Goal: Information Seeking & Learning: Understand process/instructions

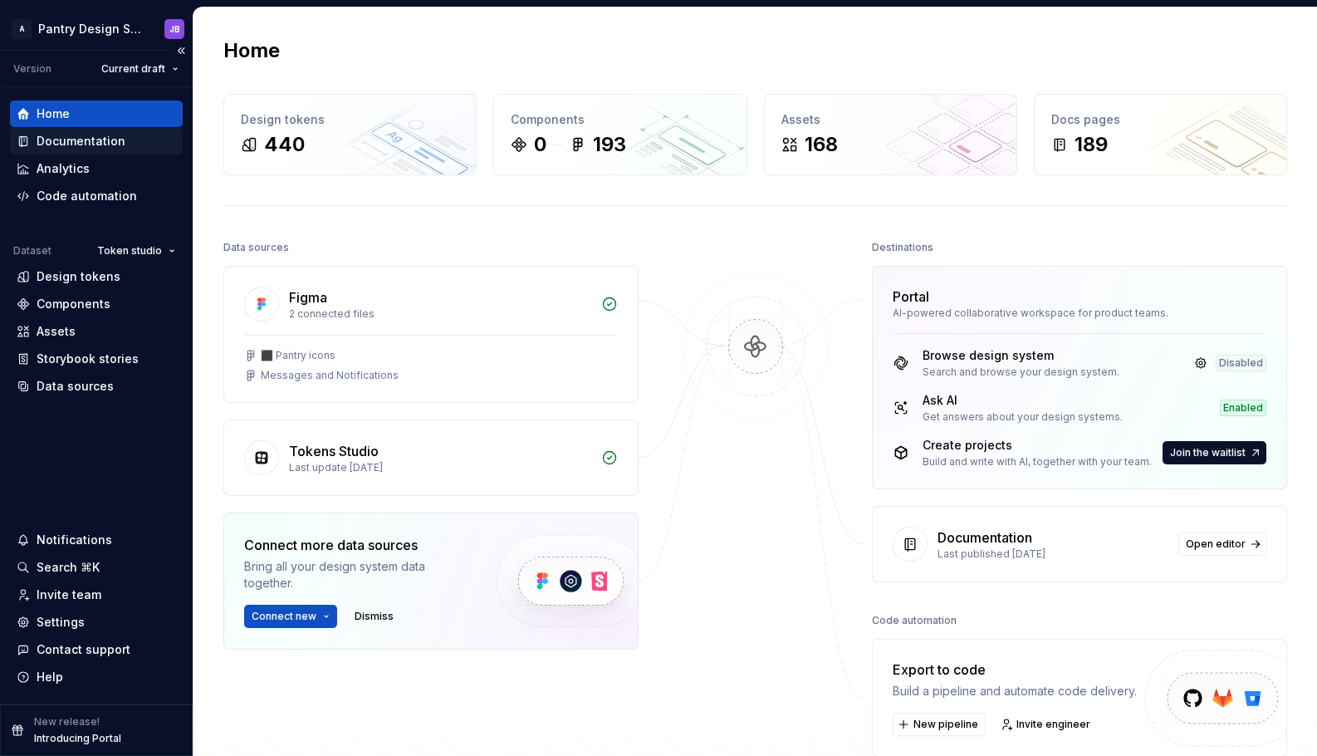
click at [85, 140] on div "Documentation" at bounding box center [81, 141] width 89 height 17
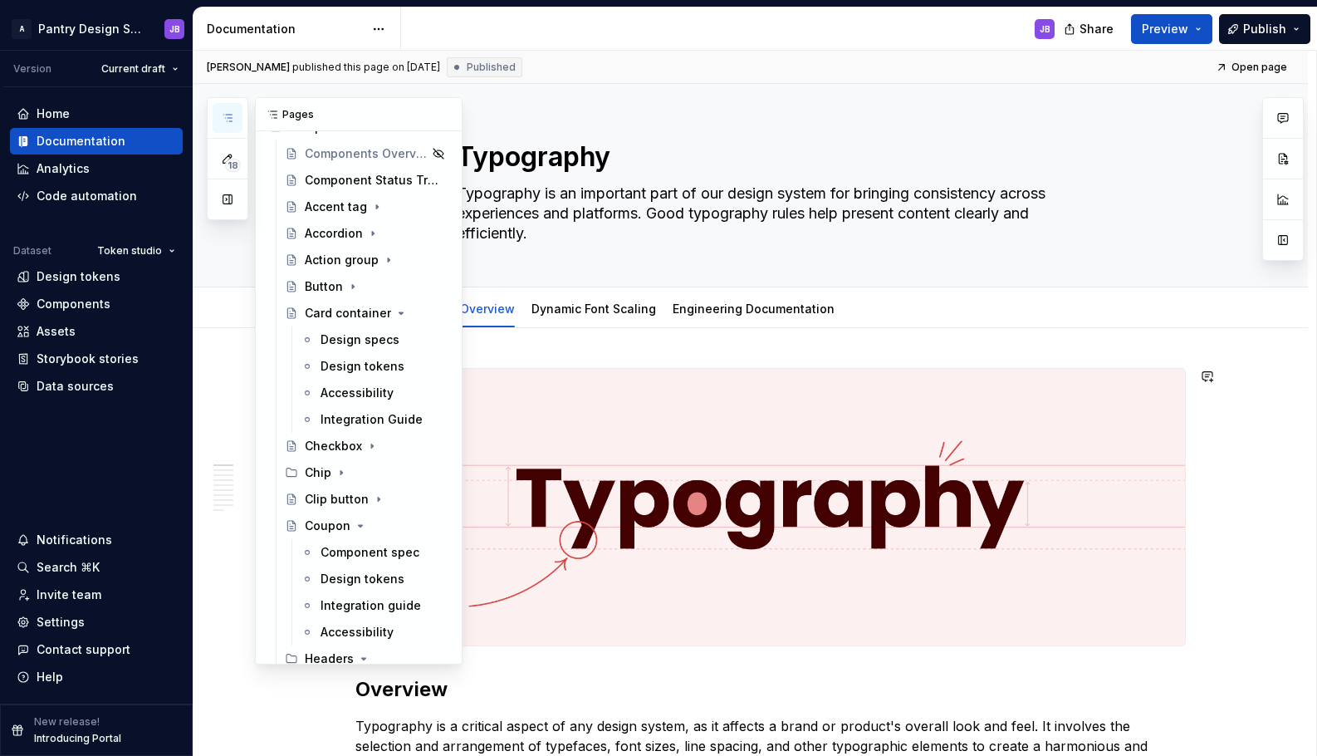
scroll to position [568, 0]
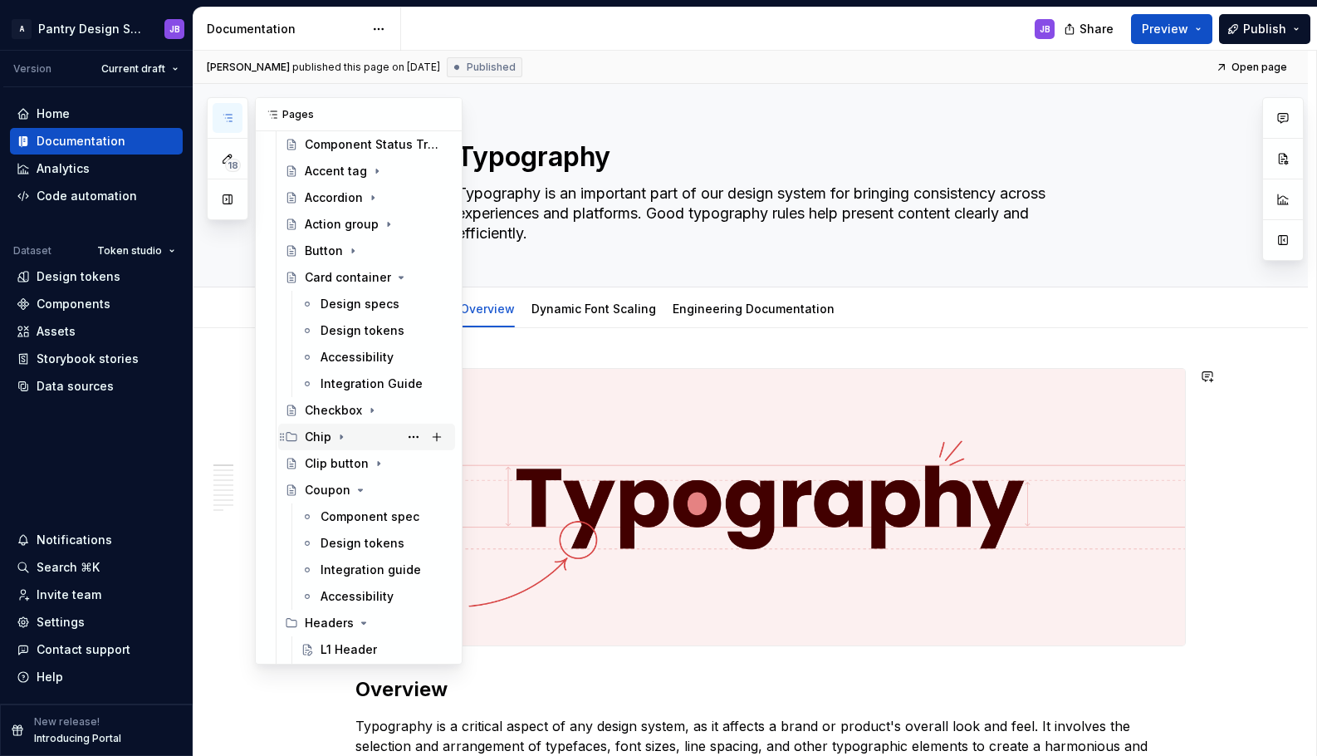
click at [342, 436] on icon "Page tree" at bounding box center [341, 436] width 13 height 13
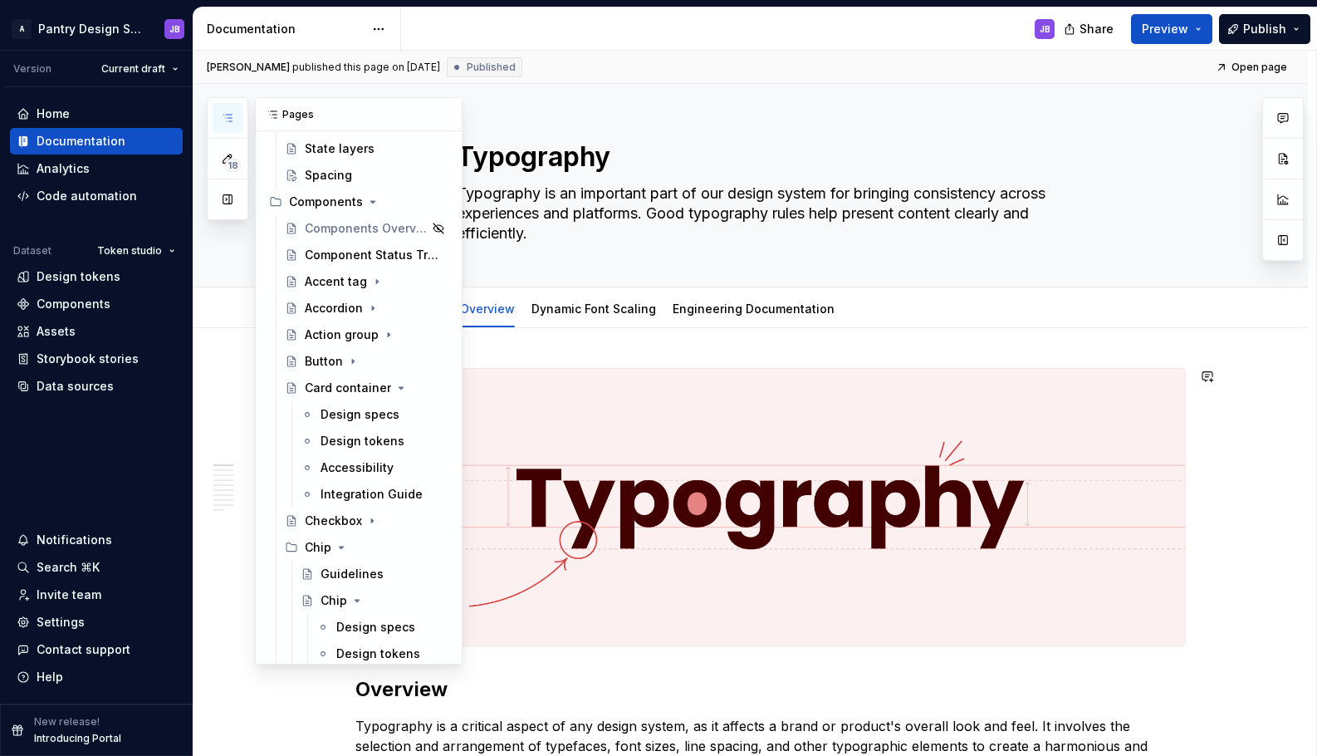
scroll to position [458, 0]
click at [328, 597] on div "Chip" at bounding box center [334, 599] width 27 height 17
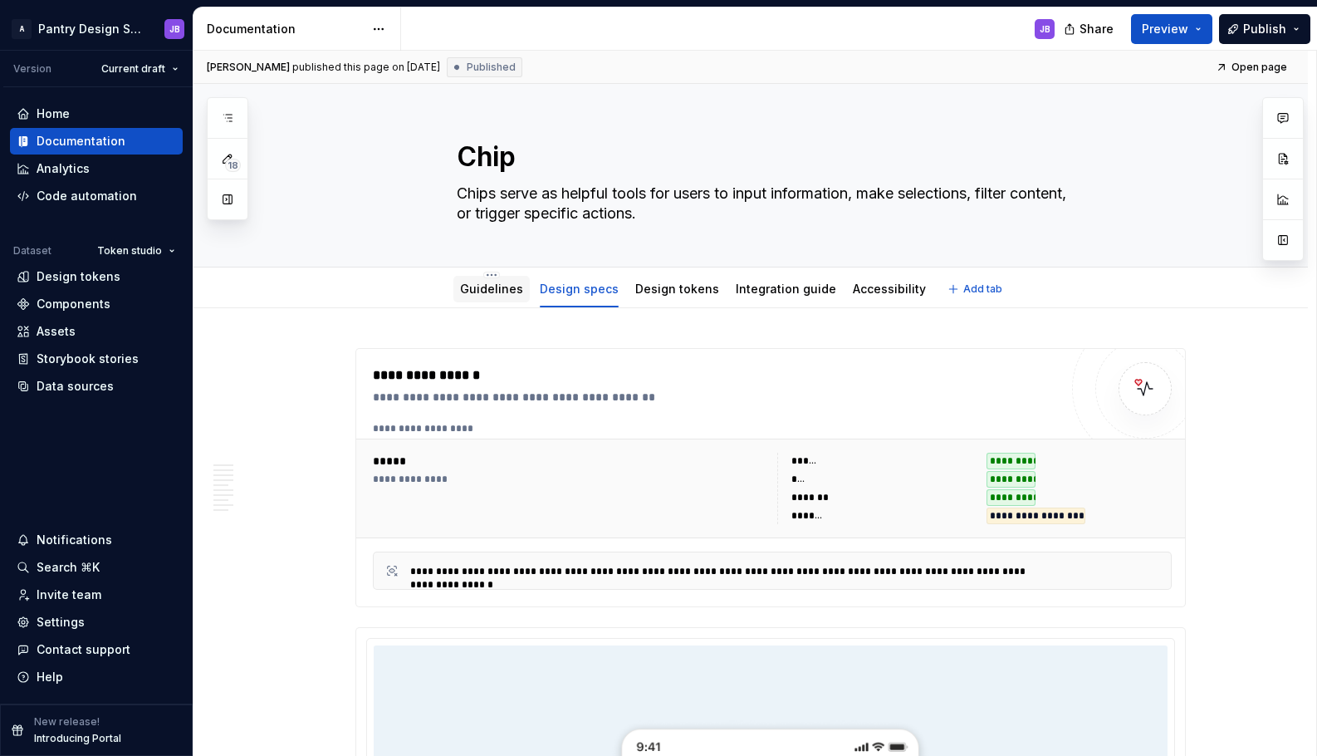
click at [491, 291] on link "Guidelines" at bounding box center [491, 289] width 63 height 14
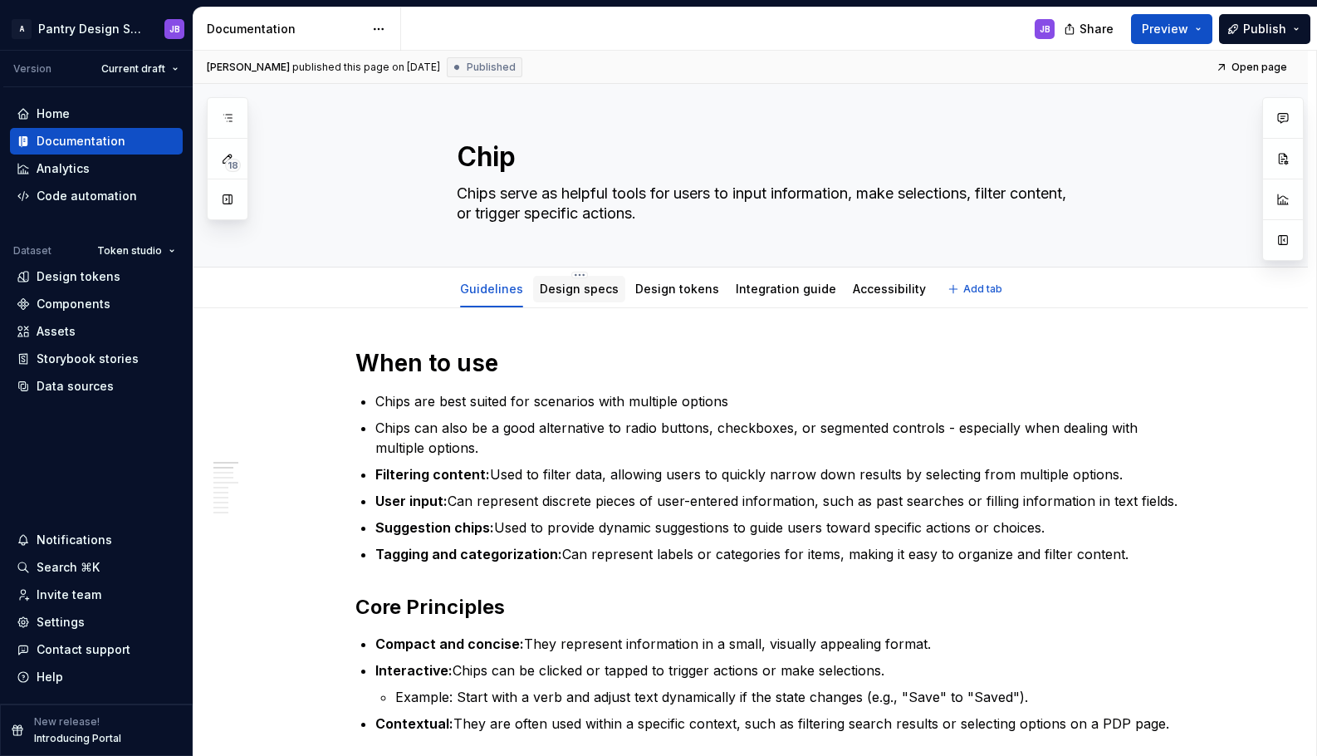
click at [580, 290] on link "Design specs" at bounding box center [579, 289] width 79 height 14
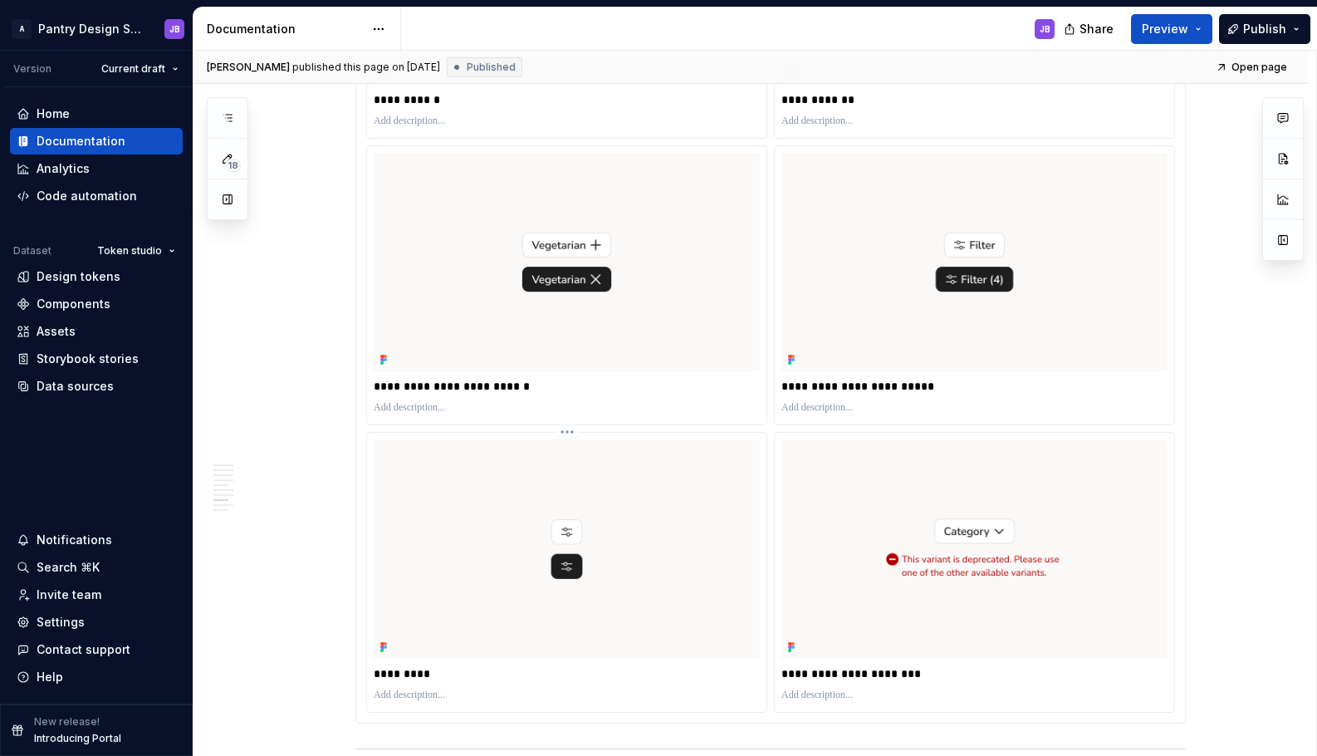
scroll to position [4235, 0]
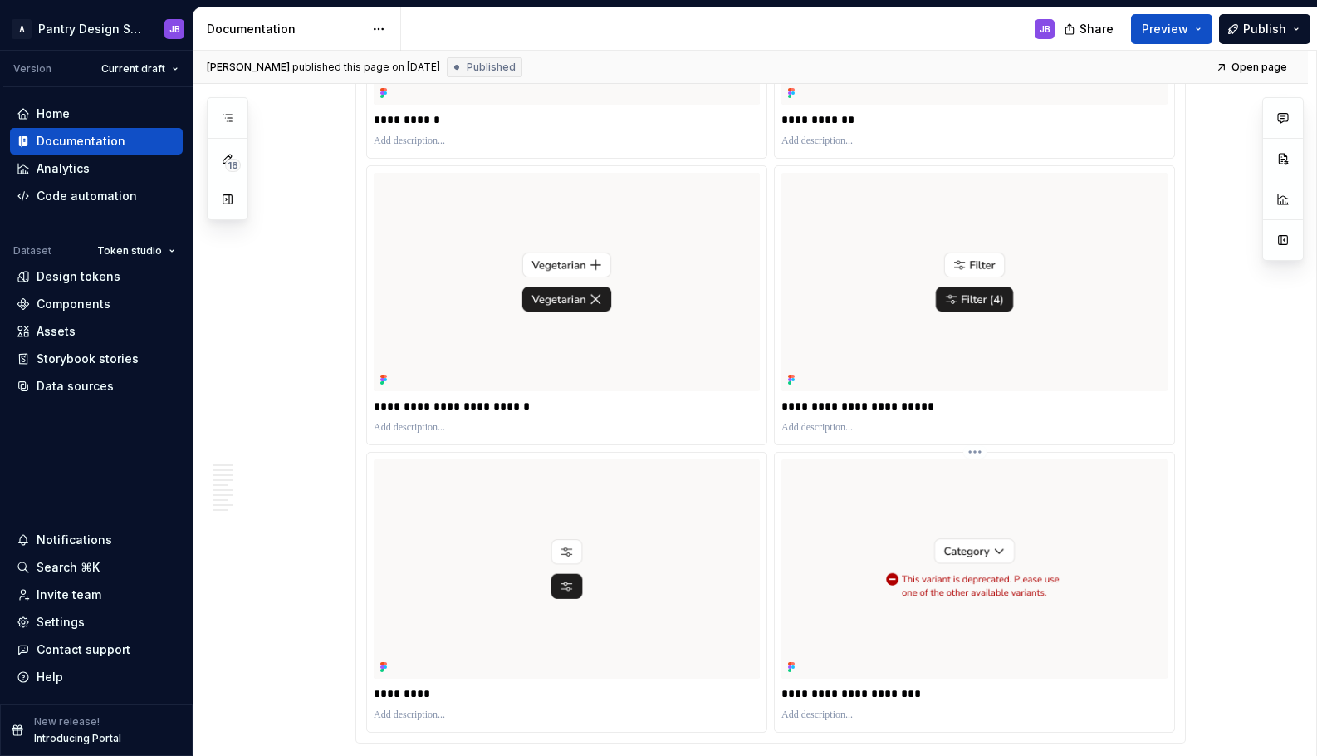
click at [855, 459] on img at bounding box center [975, 568] width 386 height 219
click at [807, 685] on p "**********" at bounding box center [975, 693] width 386 height 17
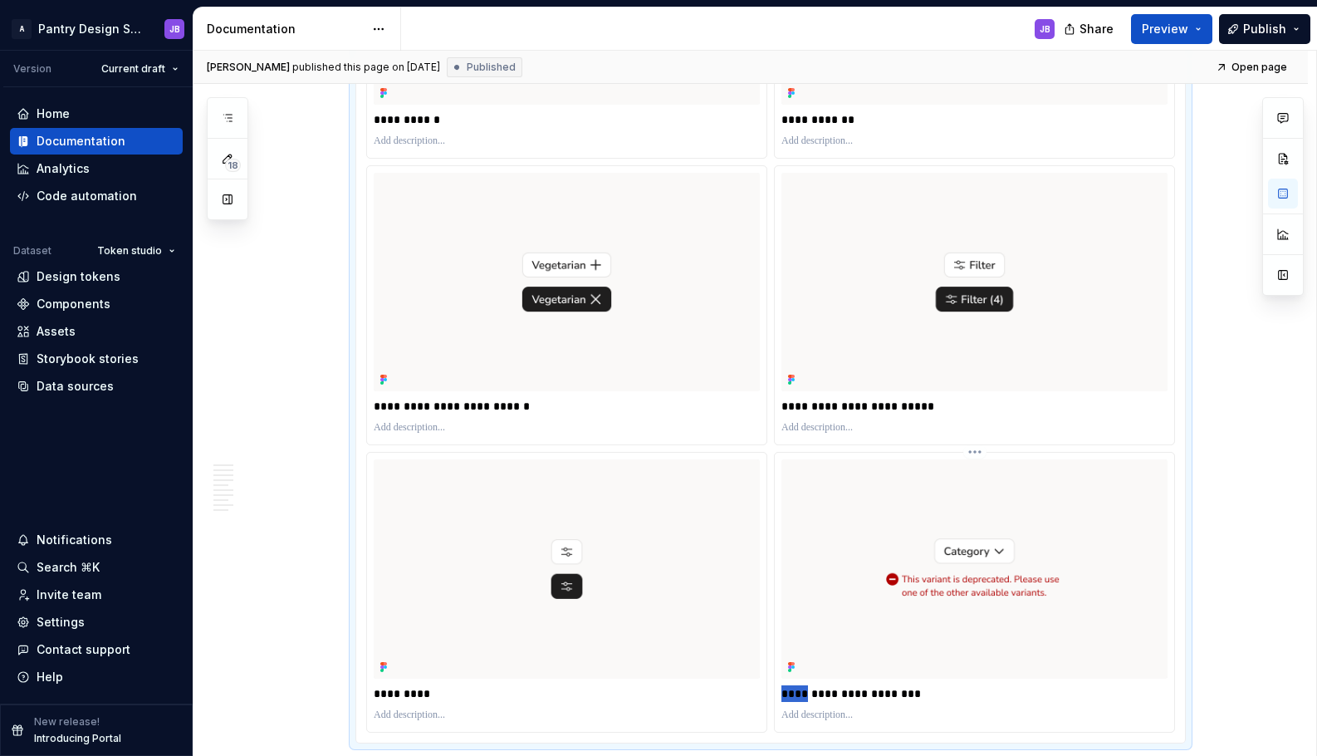
click at [807, 685] on p "**********" at bounding box center [975, 693] width 386 height 17
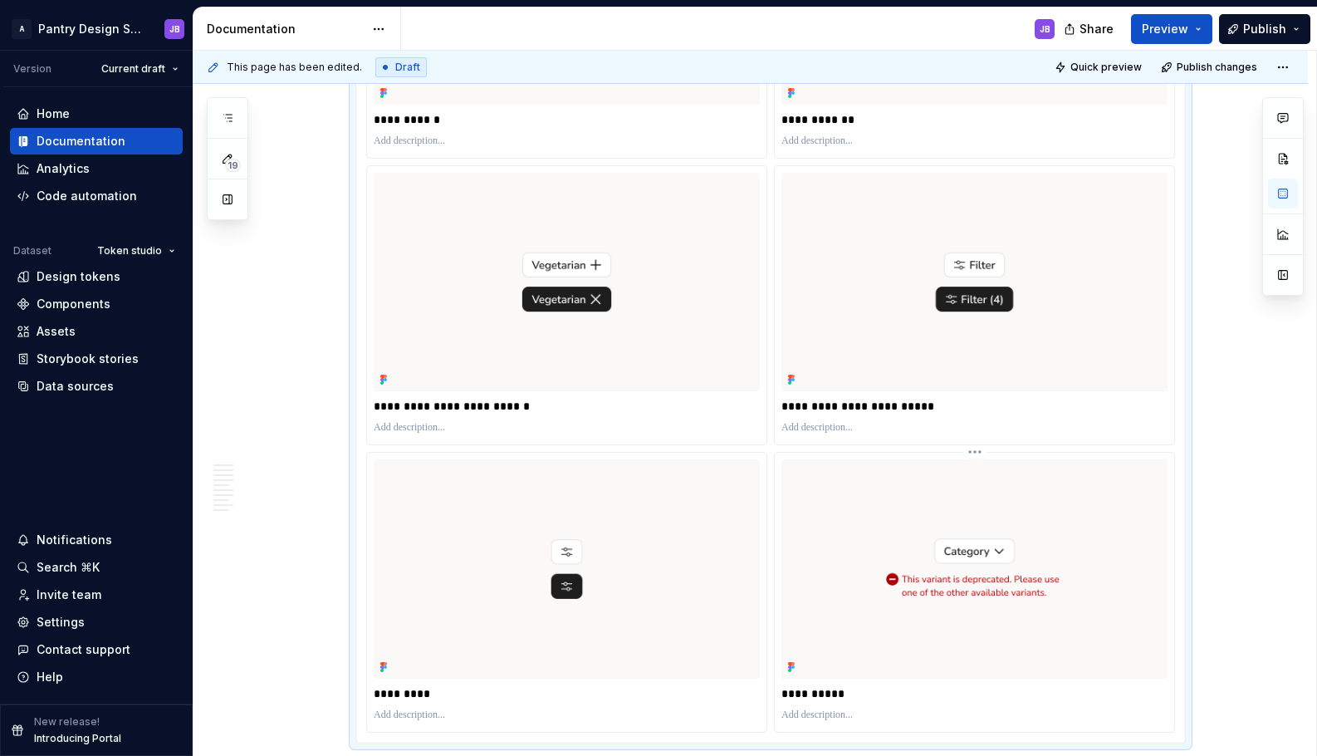
click at [802, 708] on p "To enrich screen reader interactions, please activate Accessibility in Grammarl…" at bounding box center [975, 714] width 386 height 13
type textarea "*"
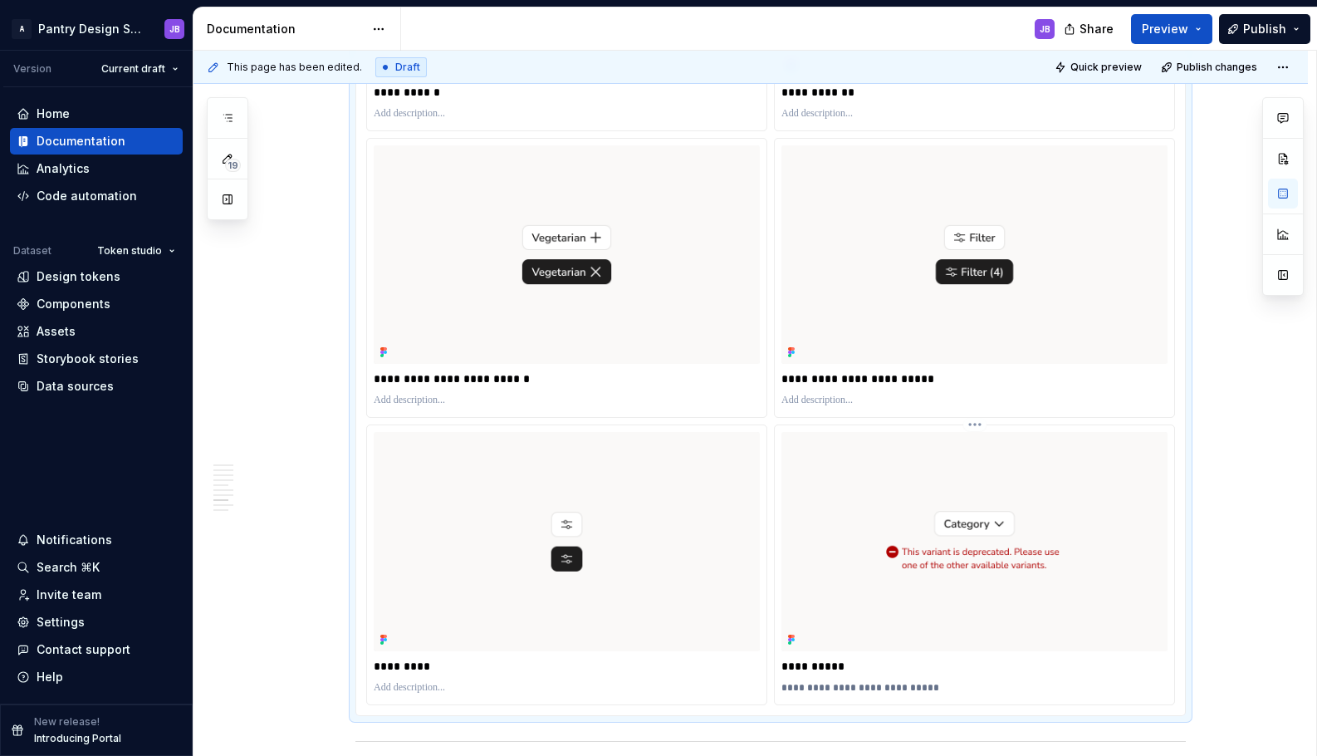
click at [889, 447] on img "To enrich screen reader interactions, please activate Accessibility in Grammarl…" at bounding box center [975, 541] width 386 height 219
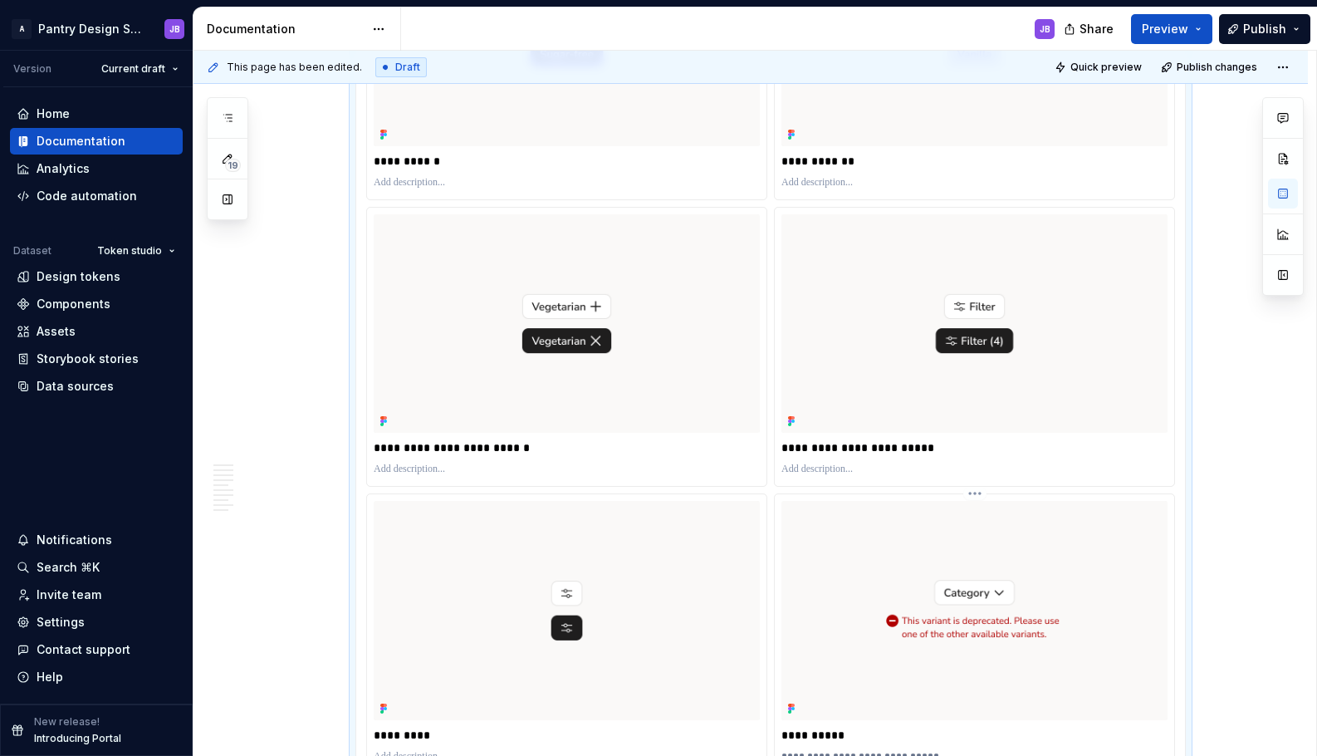
scroll to position [4184, 0]
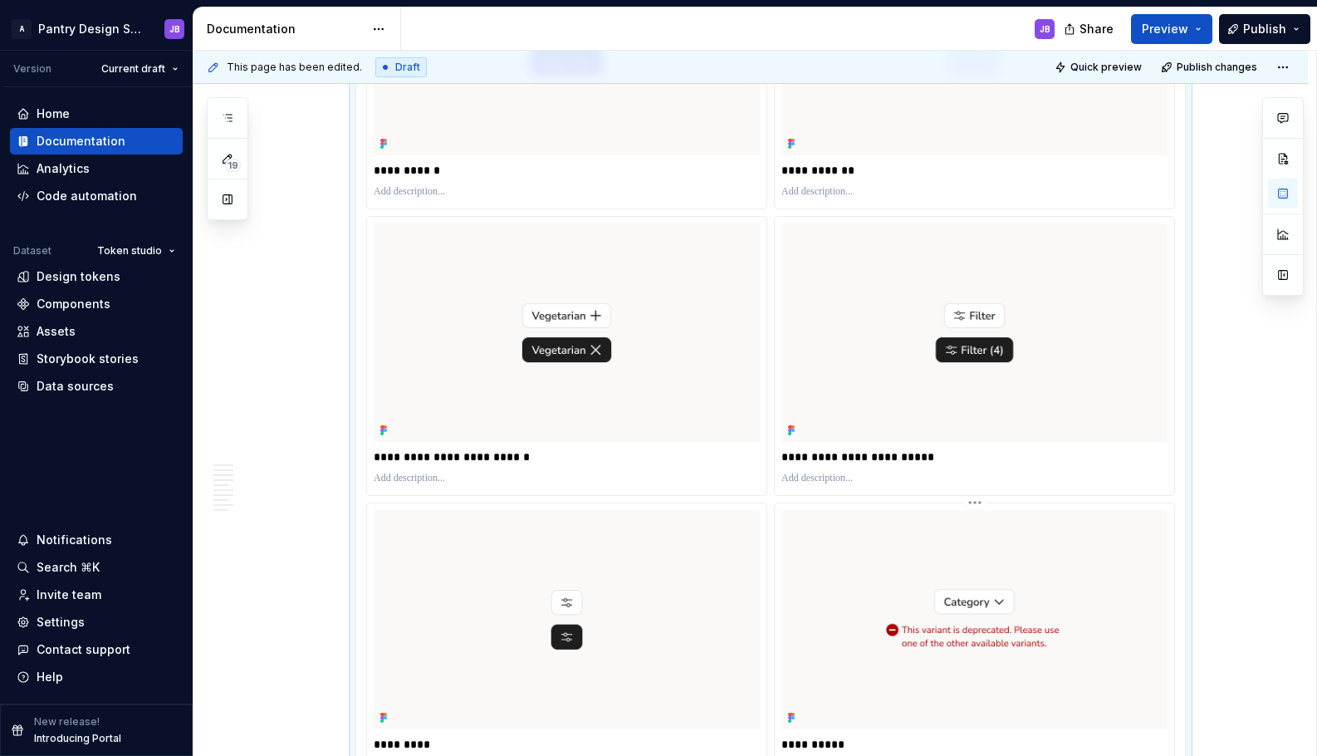
click at [870, 510] on img "To enrich screen reader interactions, please activate Accessibility in Grammarl…" at bounding box center [975, 619] width 386 height 219
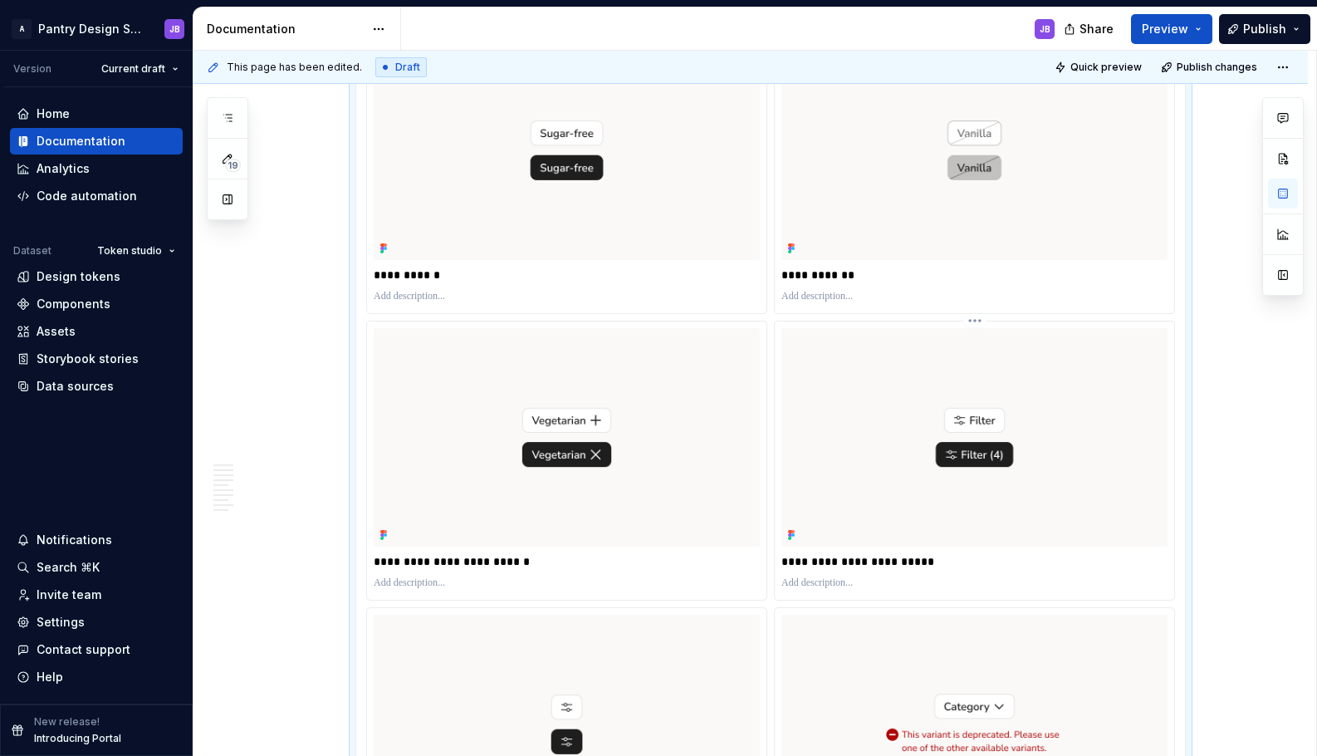
scroll to position [4070, 0]
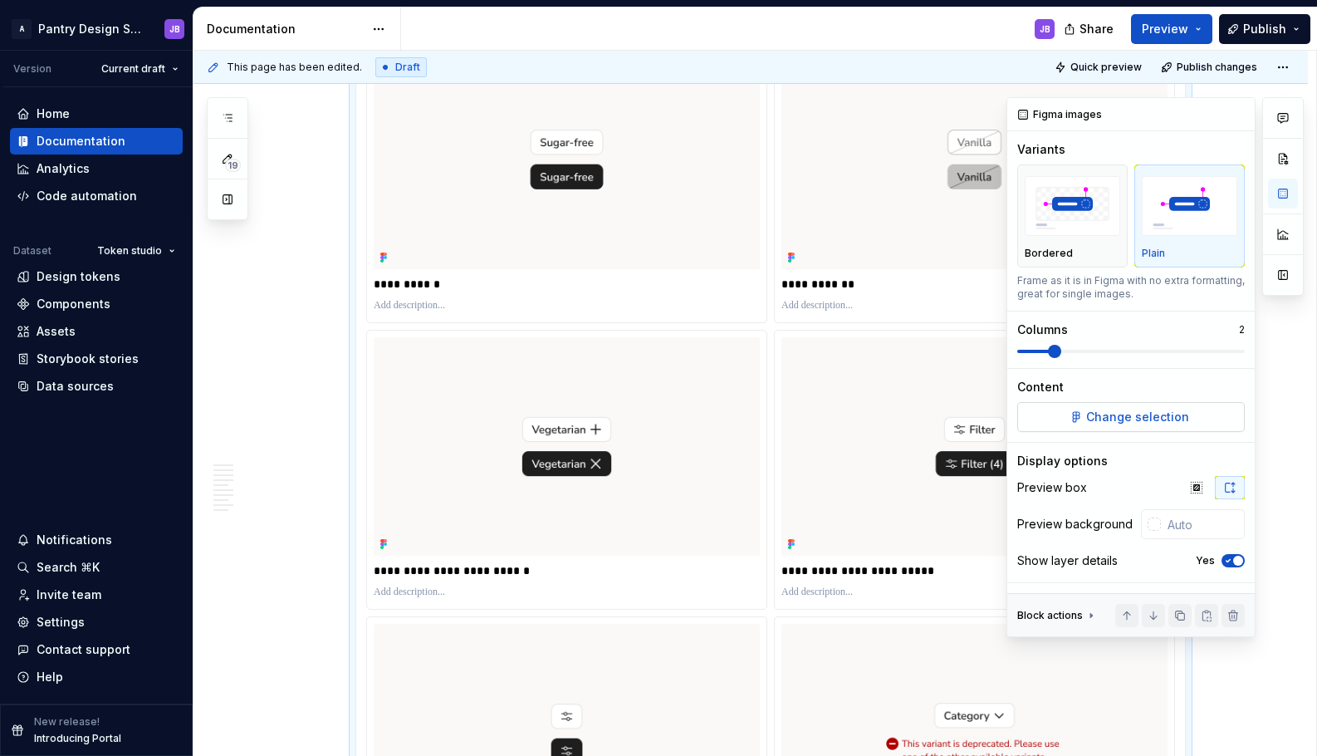
click at [1115, 422] on span "Change selection" at bounding box center [1137, 417] width 103 height 17
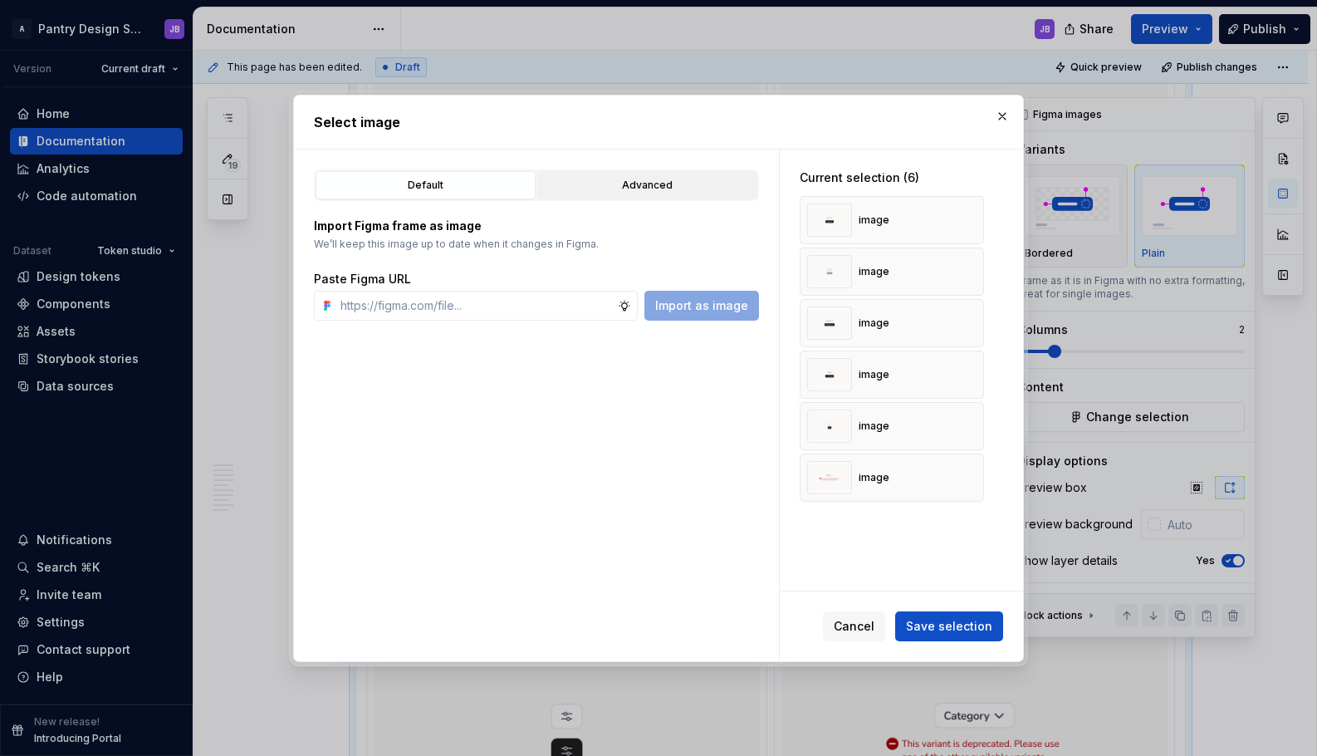
click at [637, 186] on div "Advanced" at bounding box center [647, 185] width 208 height 17
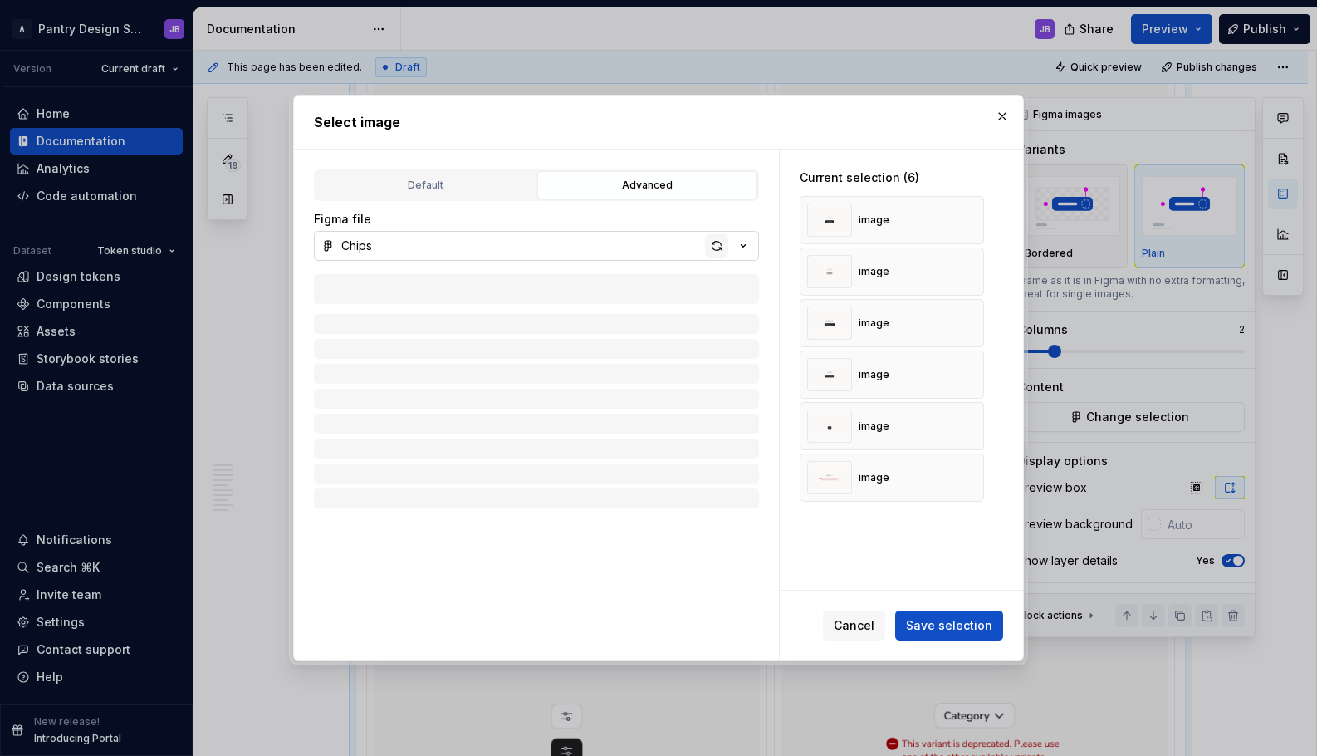
click at [719, 249] on div "button" at bounding box center [716, 245] width 23 height 23
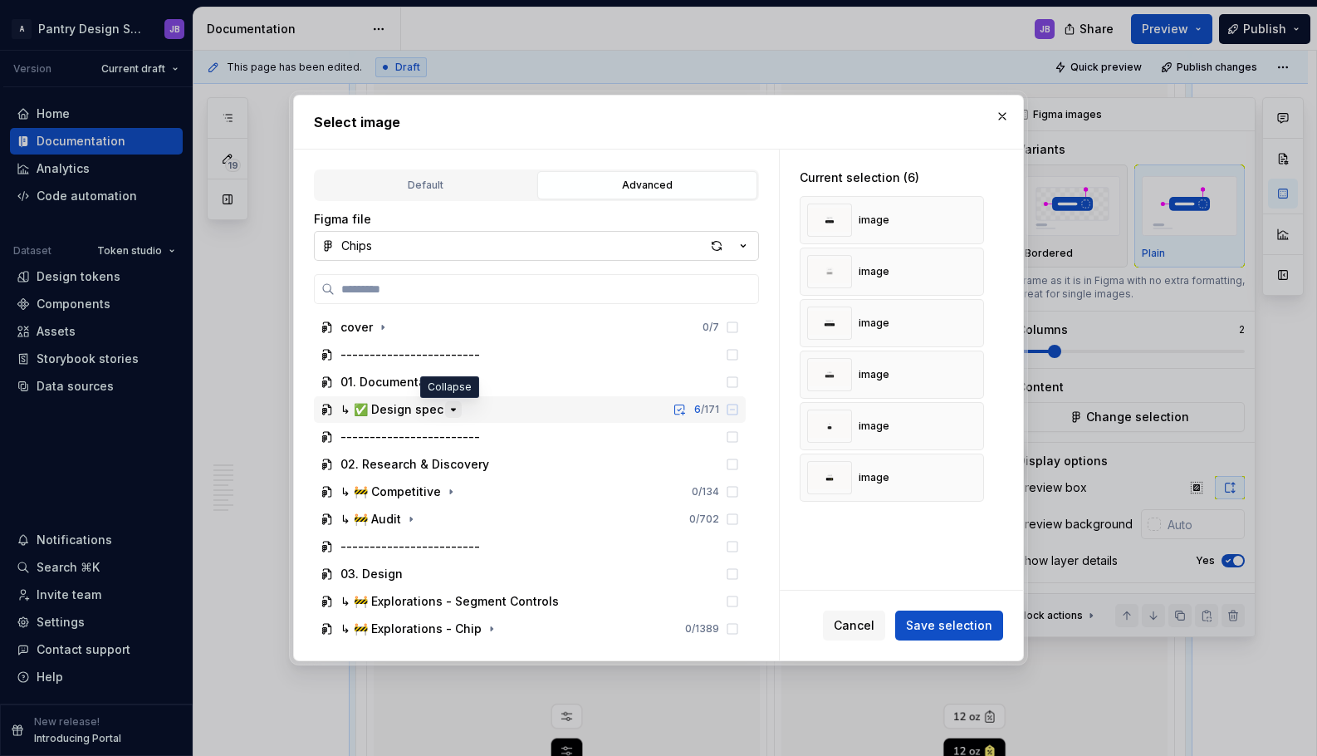
click at [448, 412] on icon "button" at bounding box center [453, 409] width 13 height 13
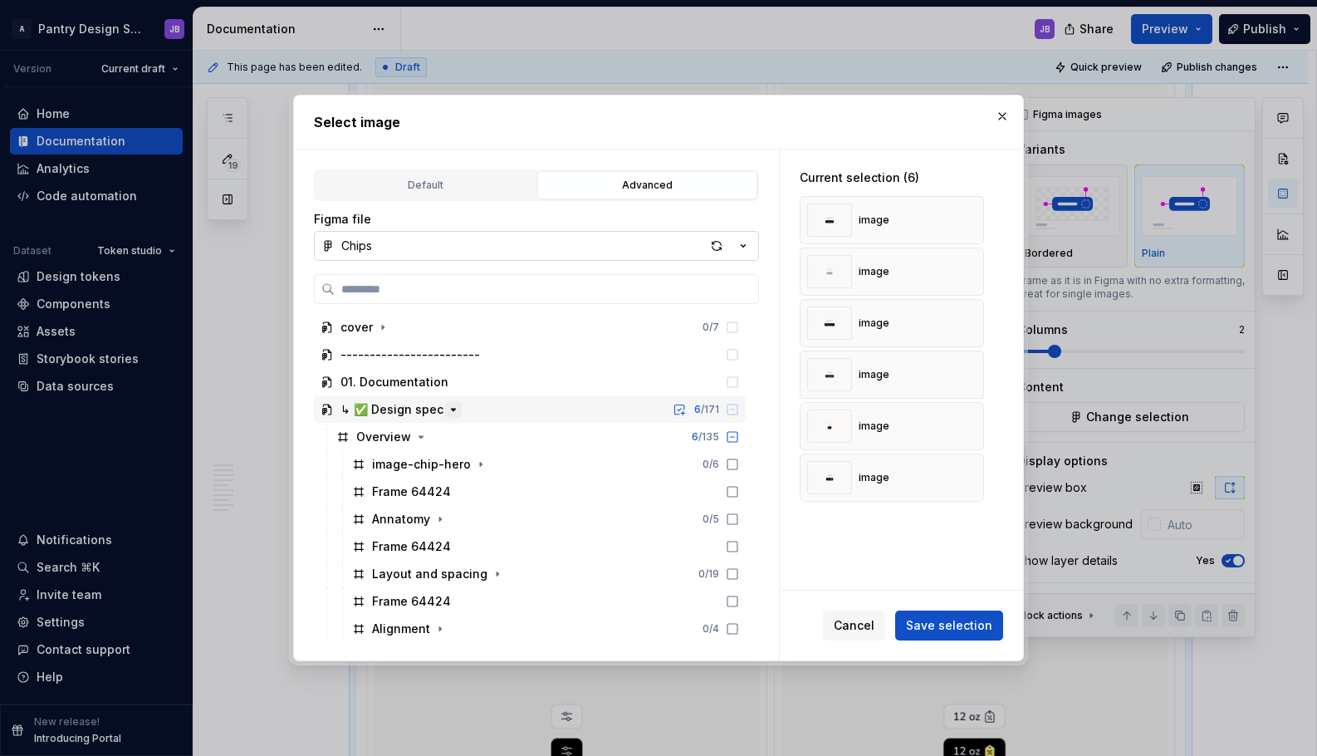
click at [448, 412] on icon "button" at bounding box center [453, 409] width 13 height 13
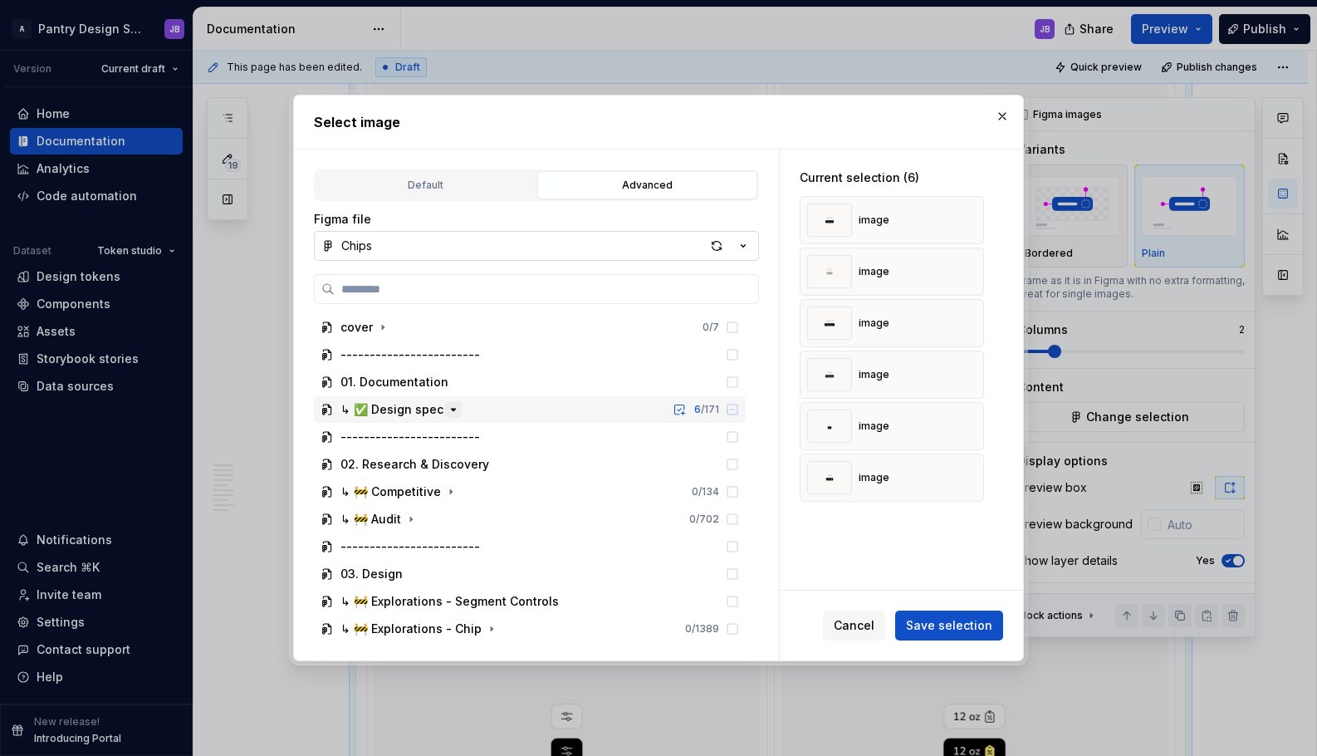
click at [448, 412] on icon "button" at bounding box center [453, 409] width 13 height 13
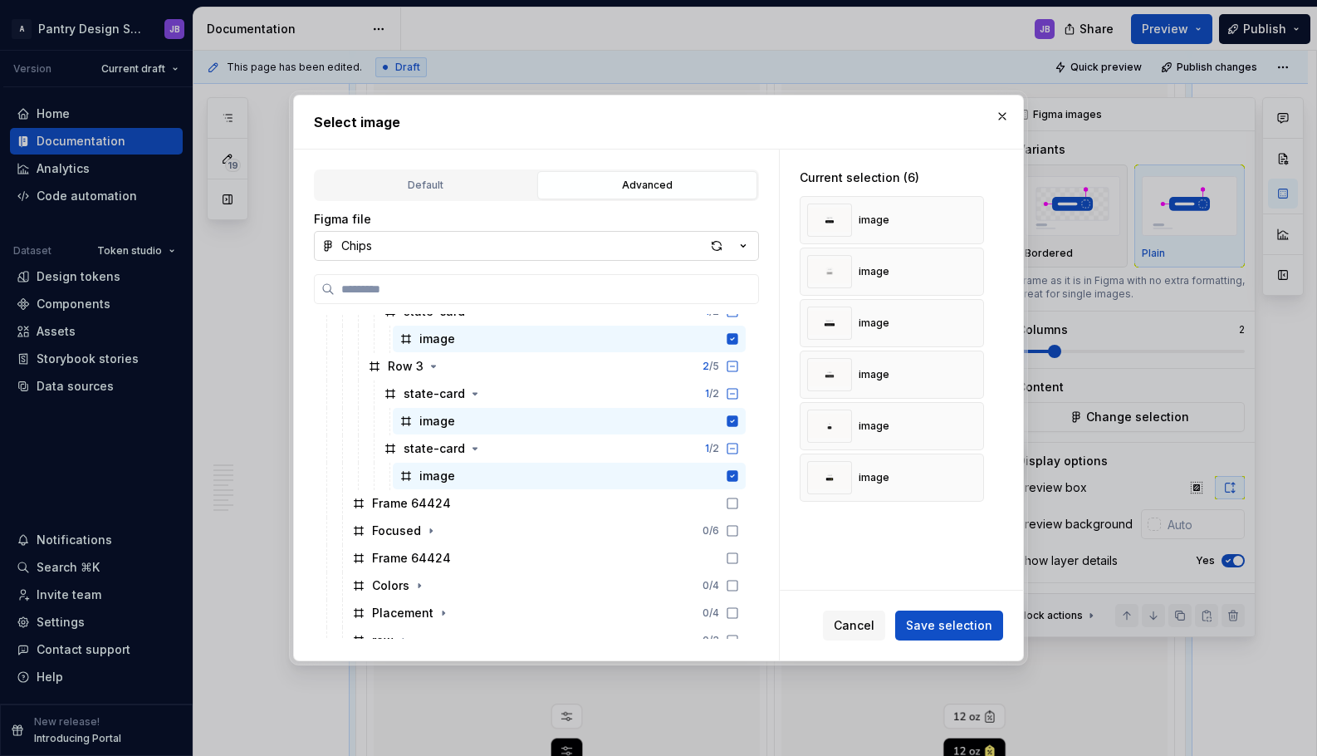
scroll to position [733, 0]
click at [933, 620] on span "Save selection" at bounding box center [949, 625] width 86 height 17
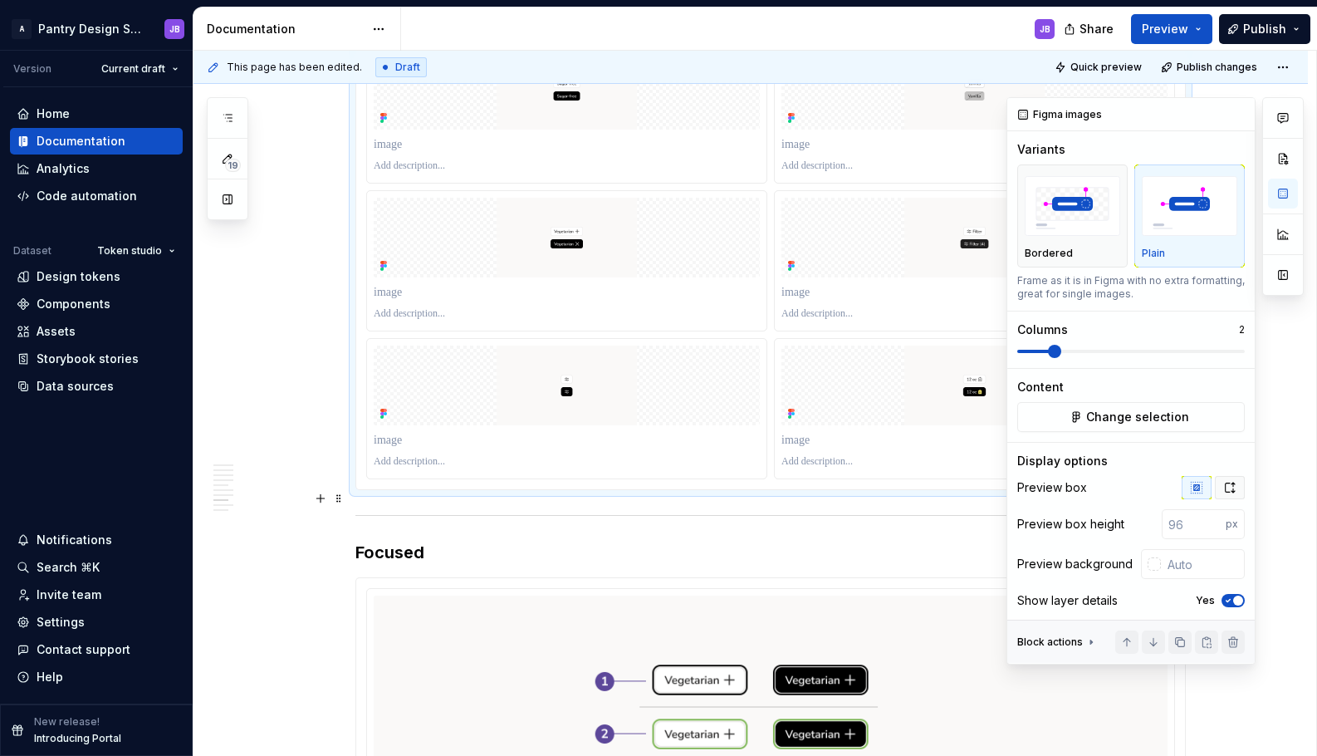
click at [1223, 490] on icon "button" at bounding box center [1229, 487] width 13 height 13
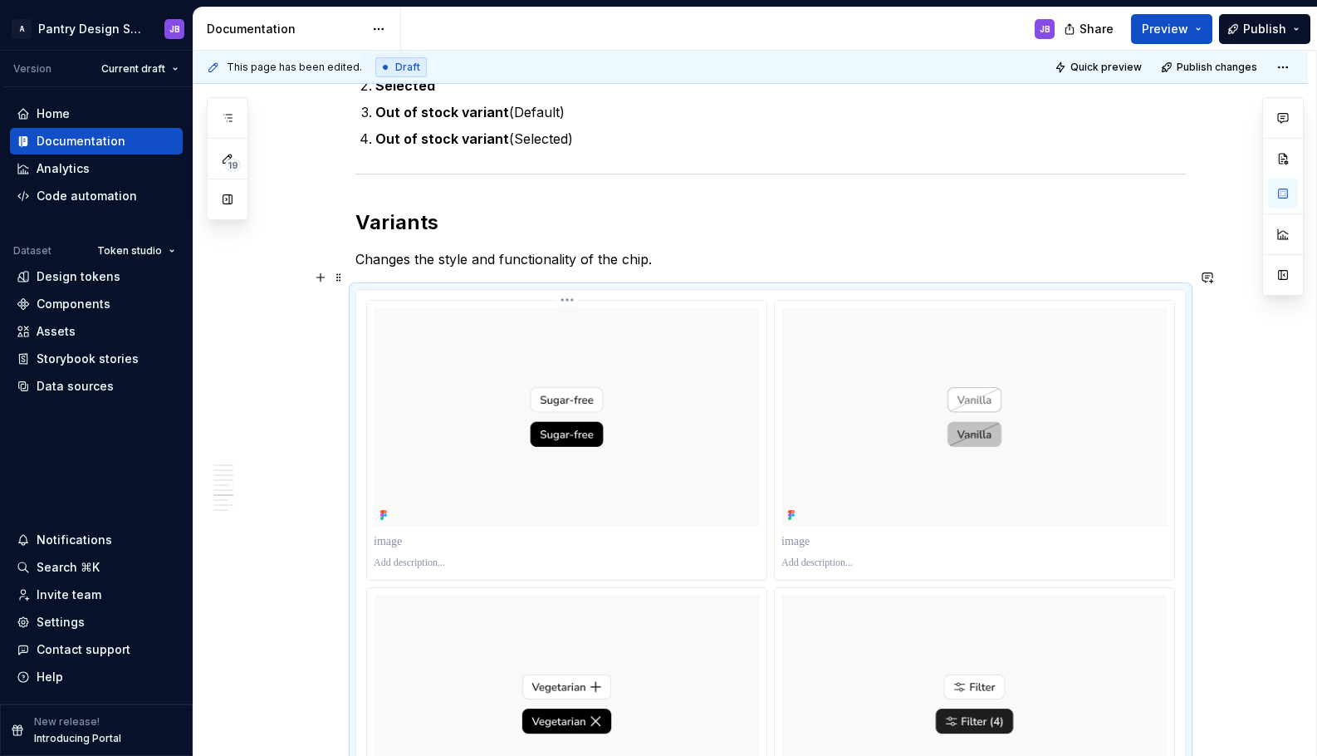
scroll to position [3799, 0]
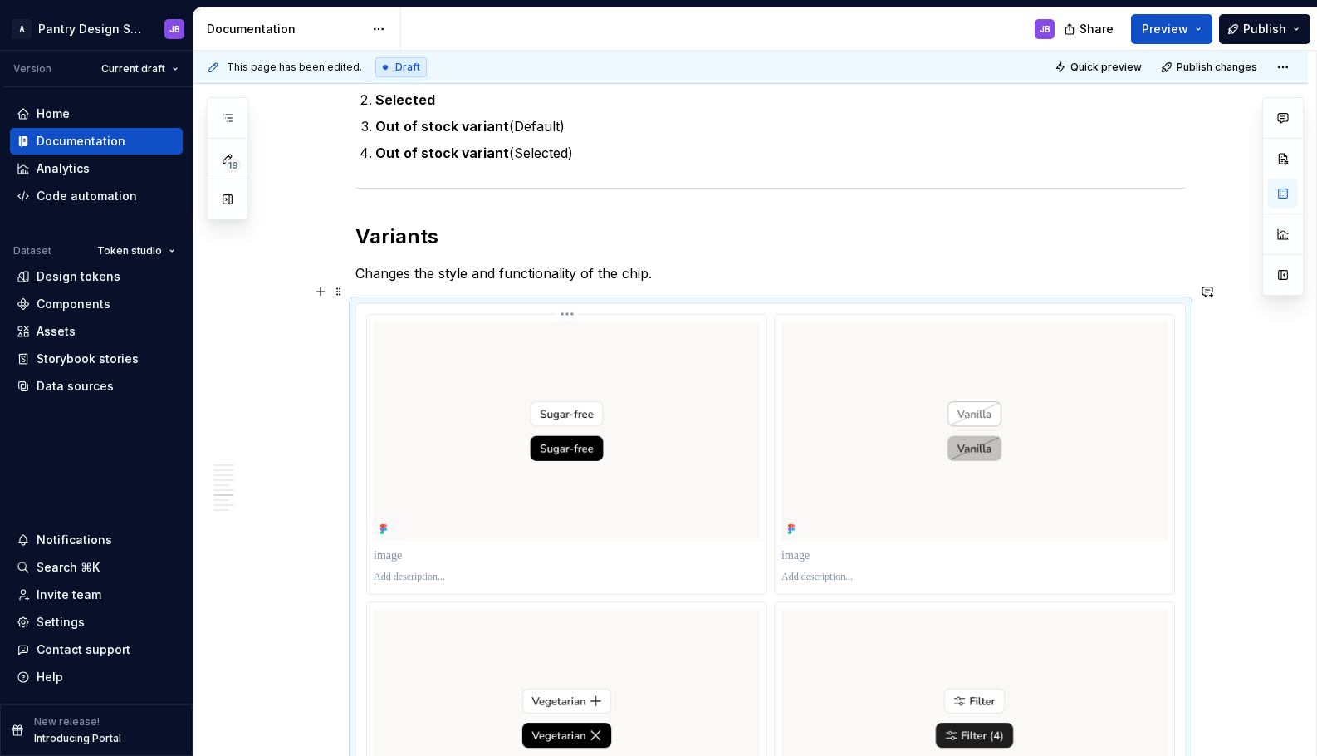
click at [396, 547] on p "To enrich screen reader interactions, please activate Accessibility in Grammarl…" at bounding box center [567, 555] width 386 height 17
click at [816, 547] on p "To enrich screen reader interactions, please activate Accessibility in Grammarl…" at bounding box center [975, 555] width 386 height 17
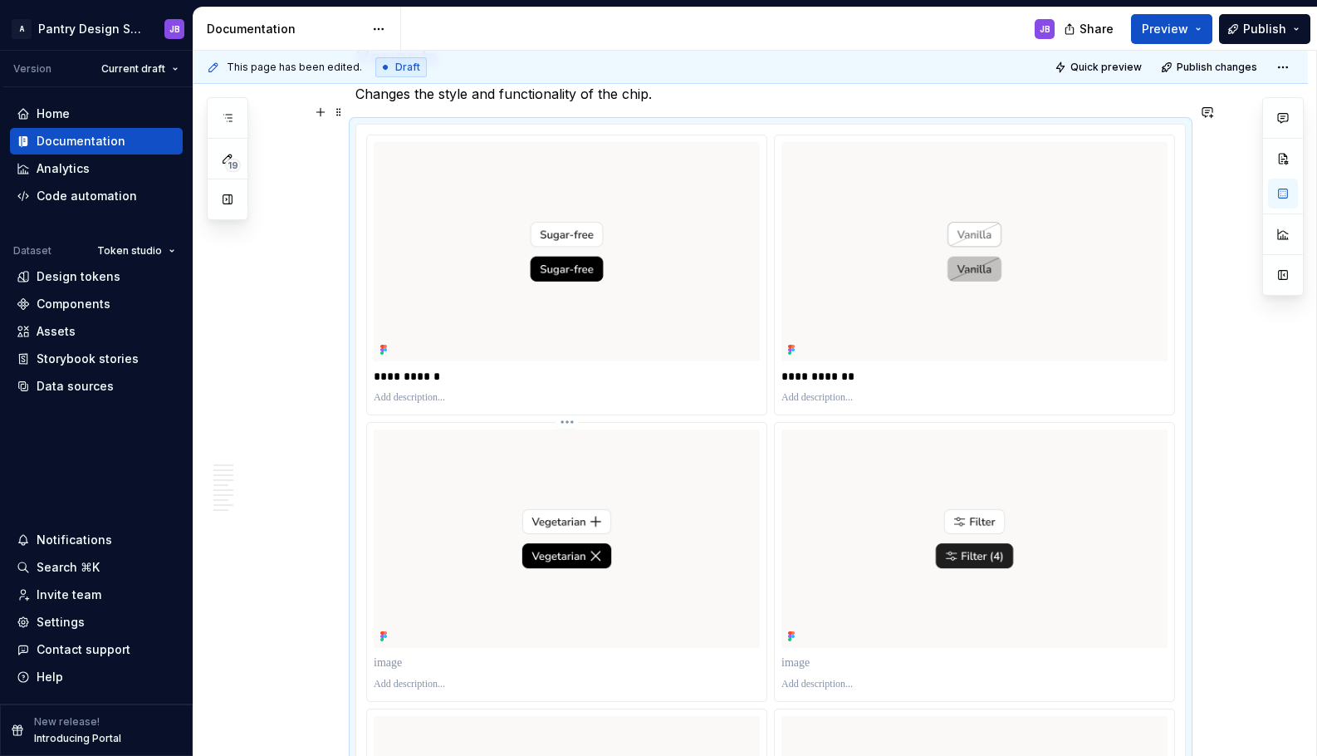
click at [404, 654] on p "To enrich screen reader interactions, please activate Accessibility in Grammarl…" at bounding box center [567, 662] width 386 height 17
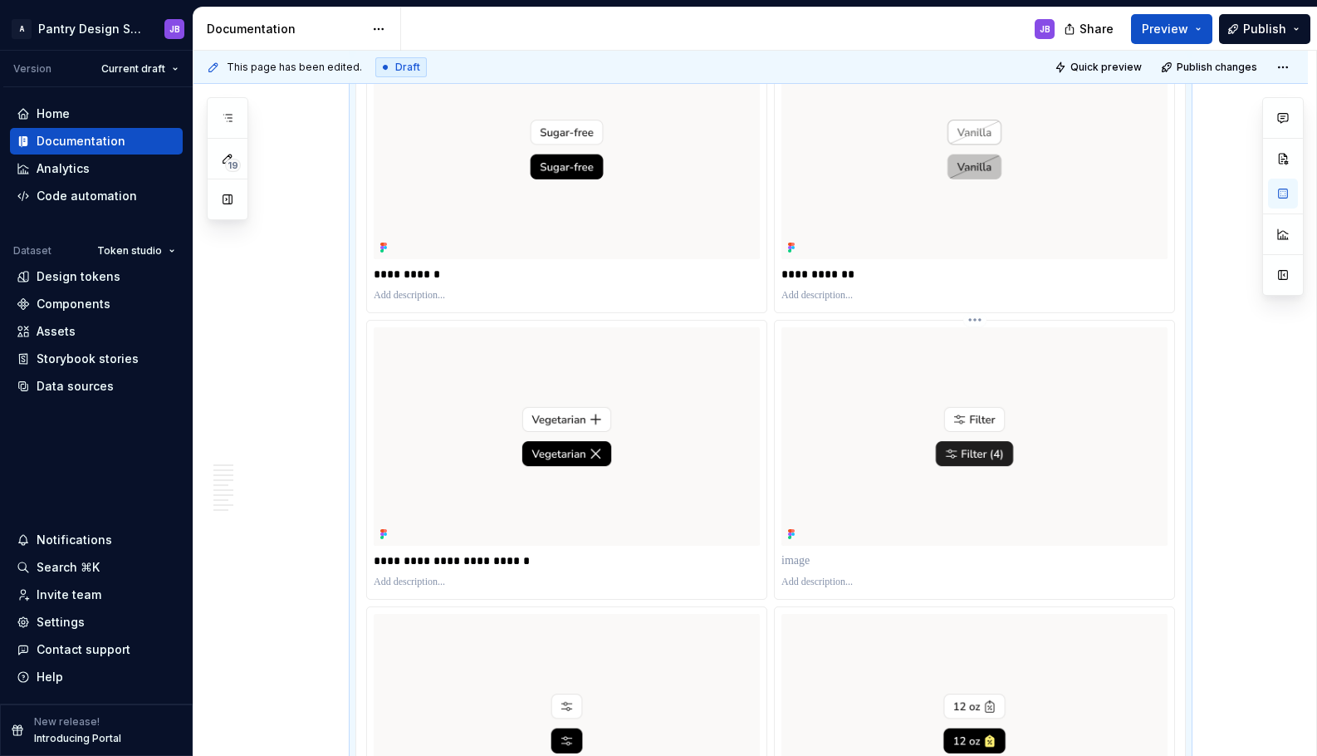
click at [796, 552] on p "To enrich screen reader interactions, please activate Accessibility in Grammarl…" at bounding box center [975, 560] width 386 height 17
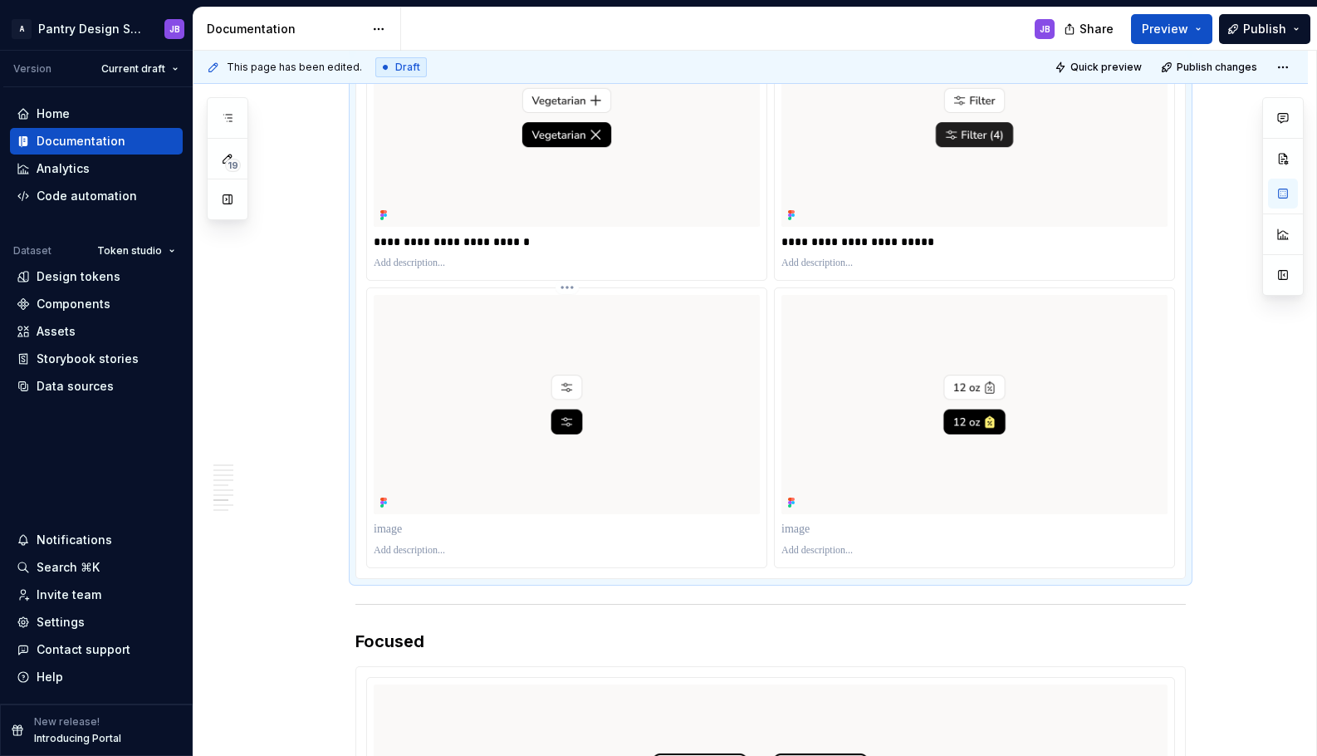
click at [390, 521] on p "To enrich screen reader interactions, please activate Accessibility in Grammarl…" at bounding box center [567, 529] width 386 height 17
click at [802, 521] on p "To enrich screen reader interactions, please activate Accessibility in Grammarl…" at bounding box center [975, 529] width 386 height 17
click at [793, 521] on p "To enrich screen reader interactions, please activate Accessibility in Grammarl…" at bounding box center [975, 529] width 386 height 17
click at [811, 544] on p "To enrich screen reader interactions, please activate Accessibility in Grammarl…" at bounding box center [975, 550] width 386 height 13
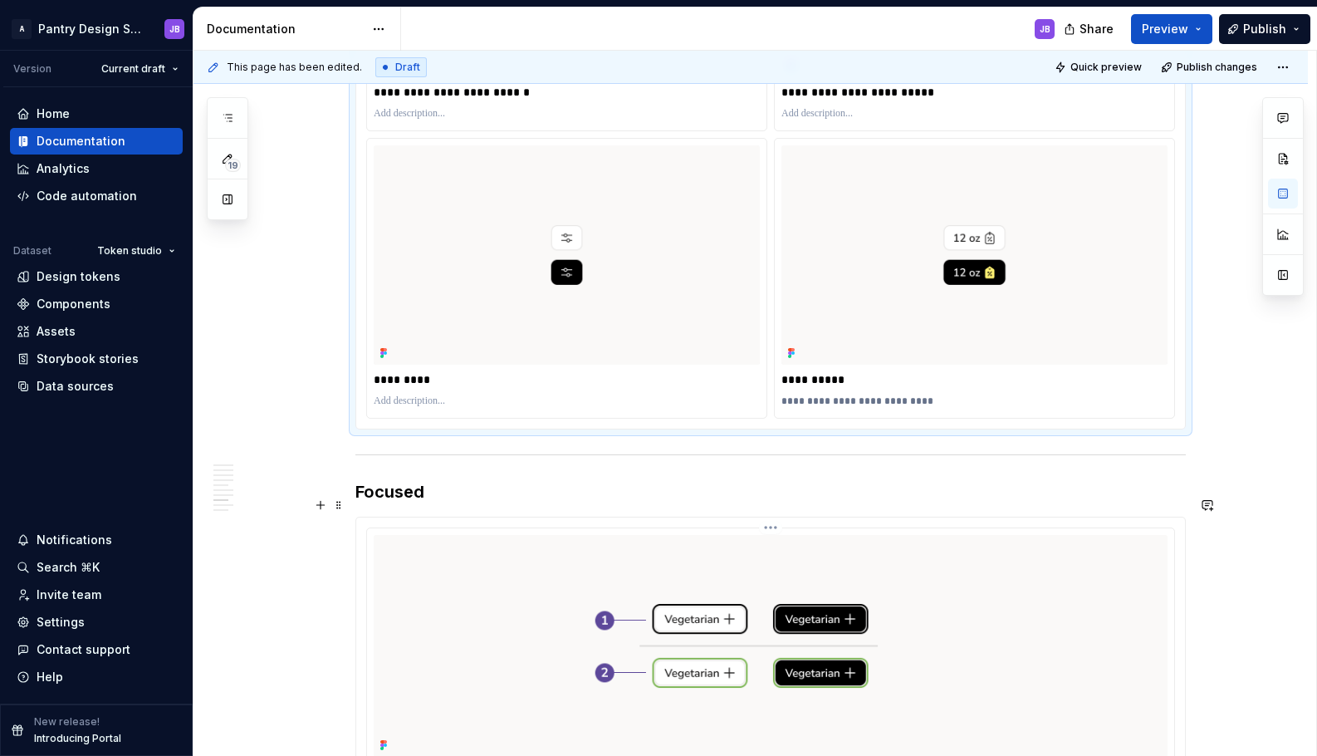
scroll to position [4681, 0]
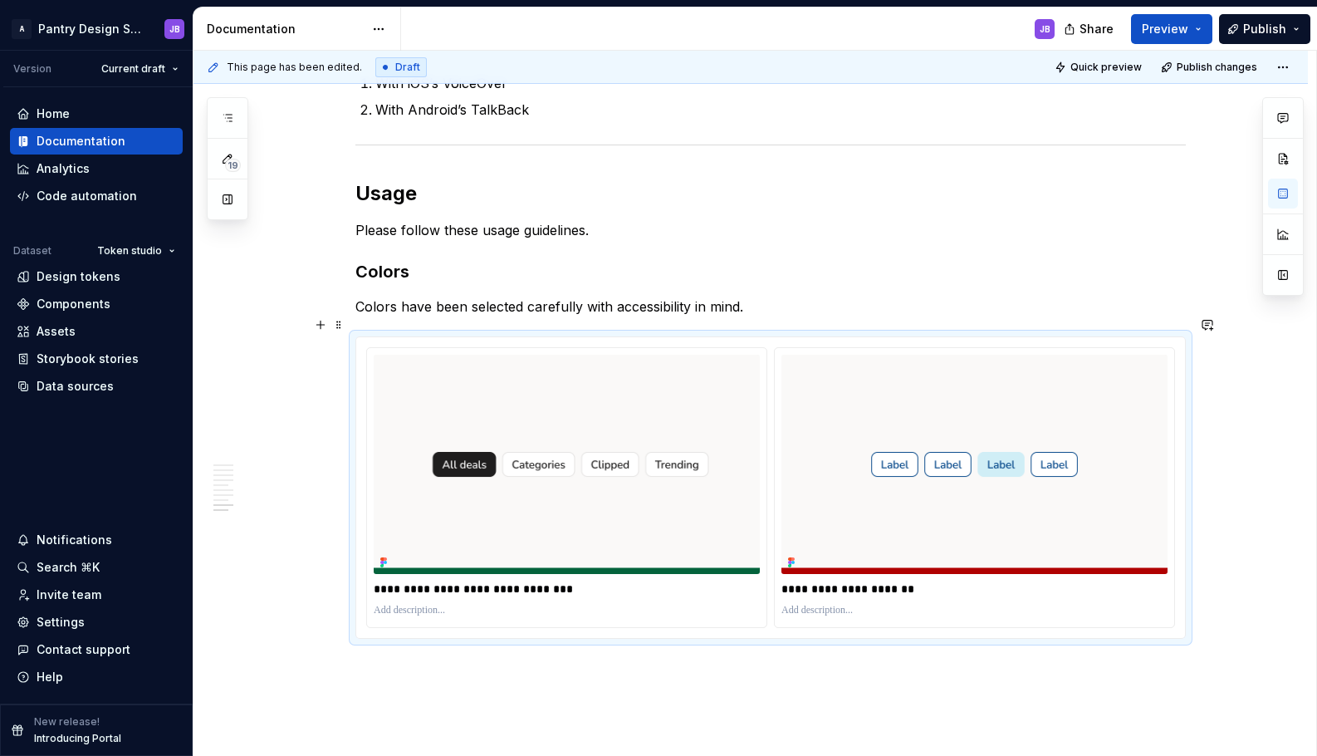
click at [362, 337] on div "**********" at bounding box center [770, 487] width 829 height 301
click at [917, 296] on p "Colors have been selected carefully with accessibility in mind." at bounding box center [770, 306] width 831 height 20
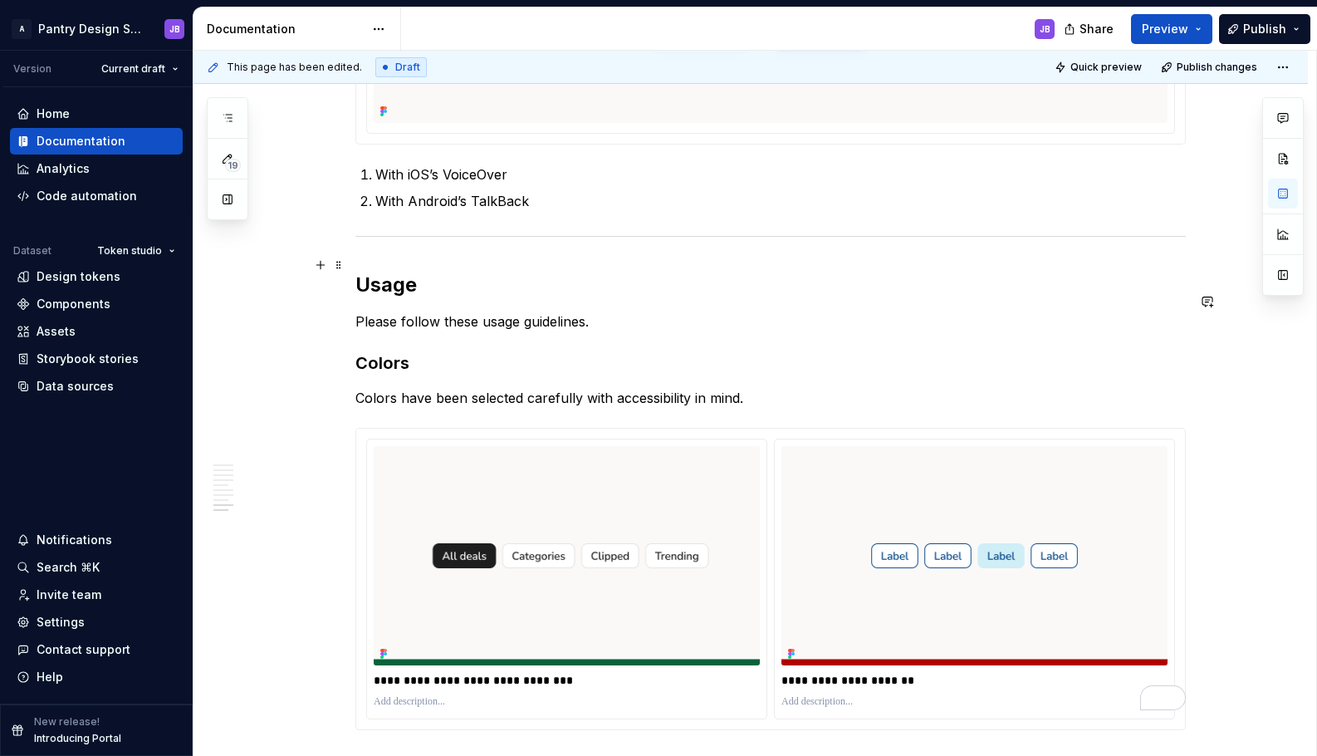
scroll to position [5058, 0]
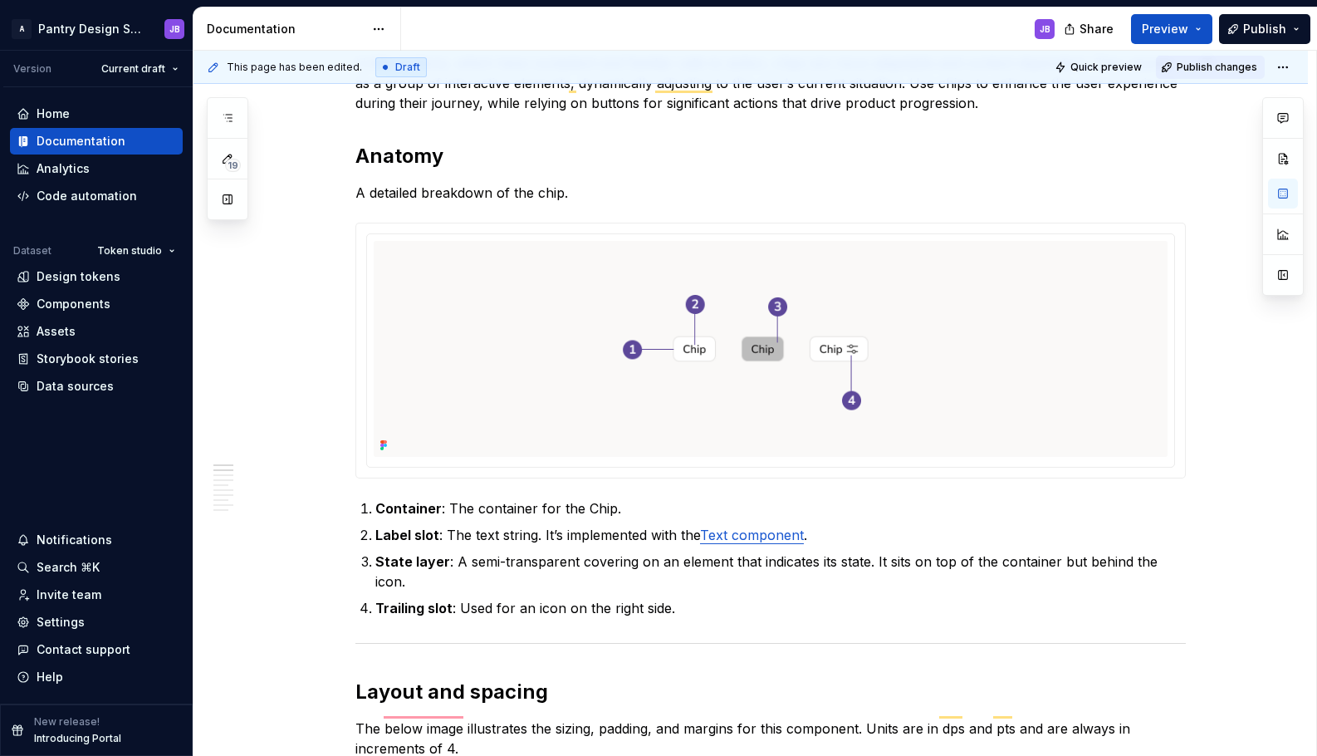
click at [1220, 70] on span "Publish changes" at bounding box center [1217, 67] width 81 height 13
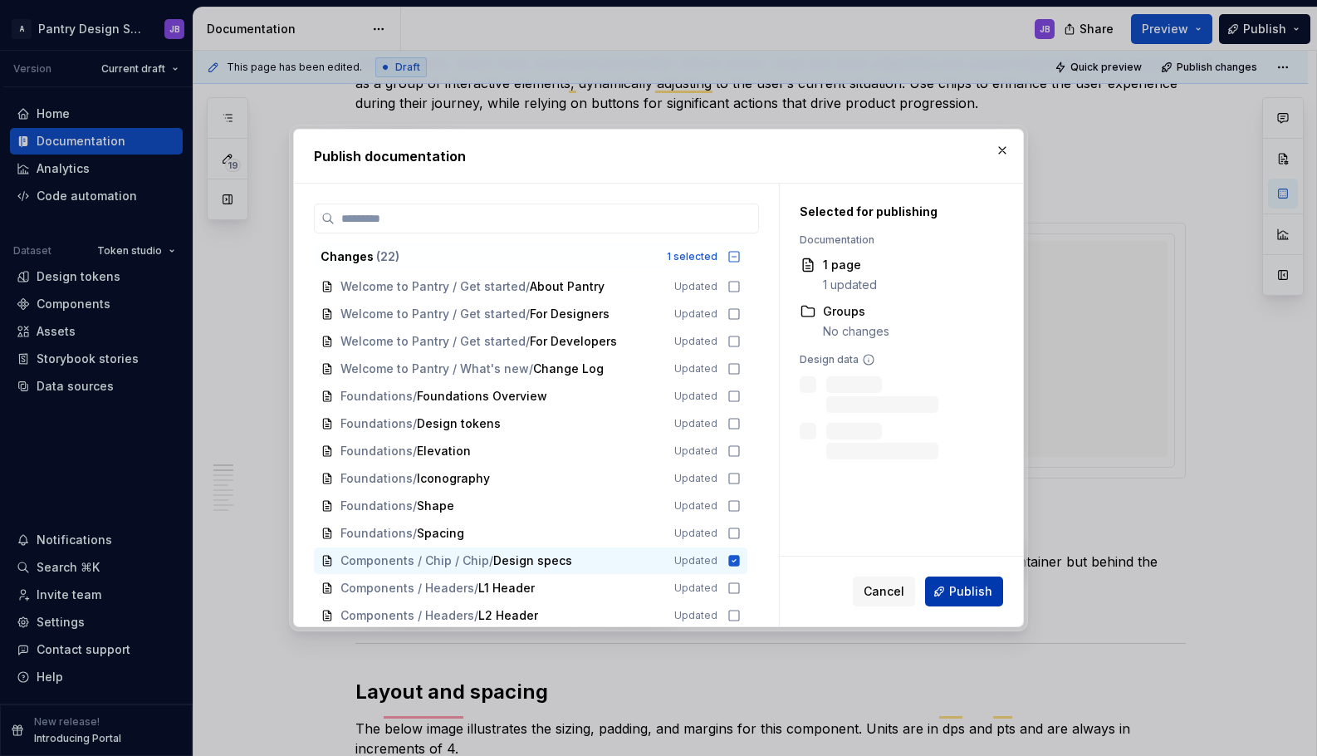
click at [968, 591] on span "Publish" at bounding box center [970, 591] width 43 height 17
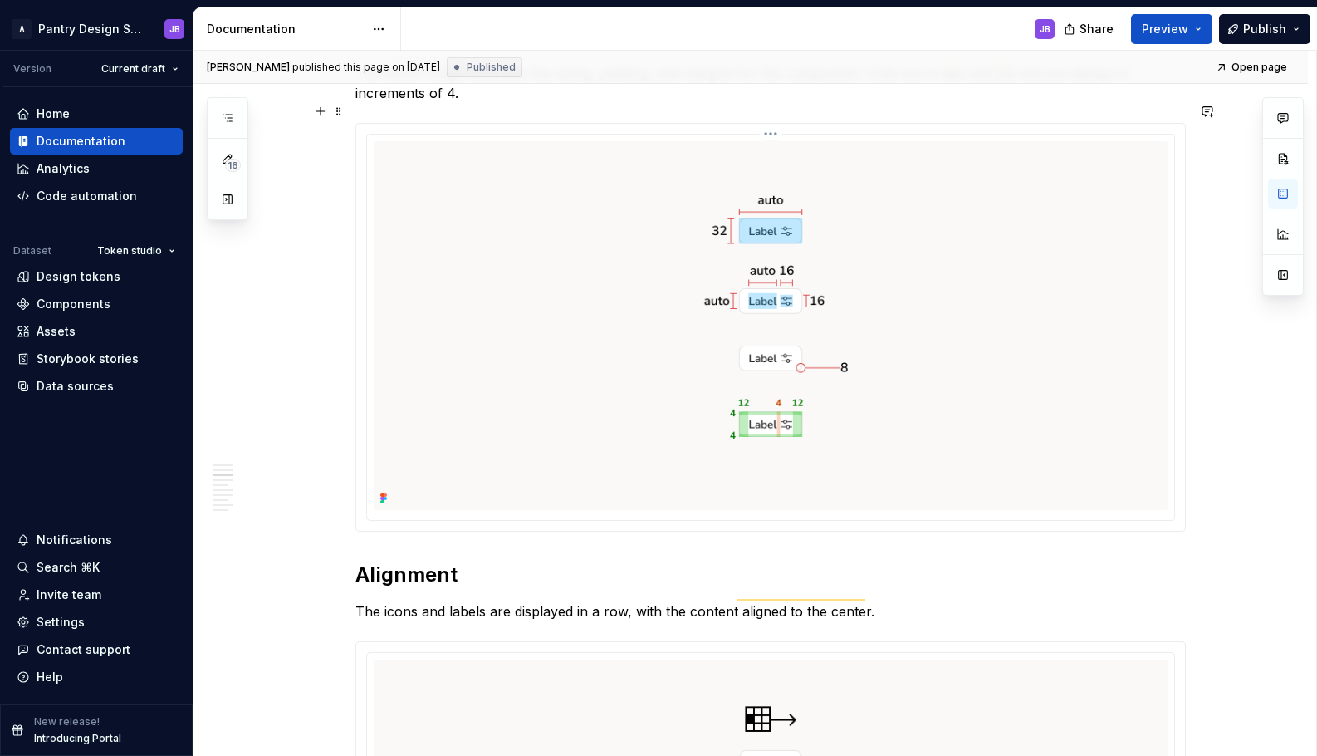
scroll to position [1635, 0]
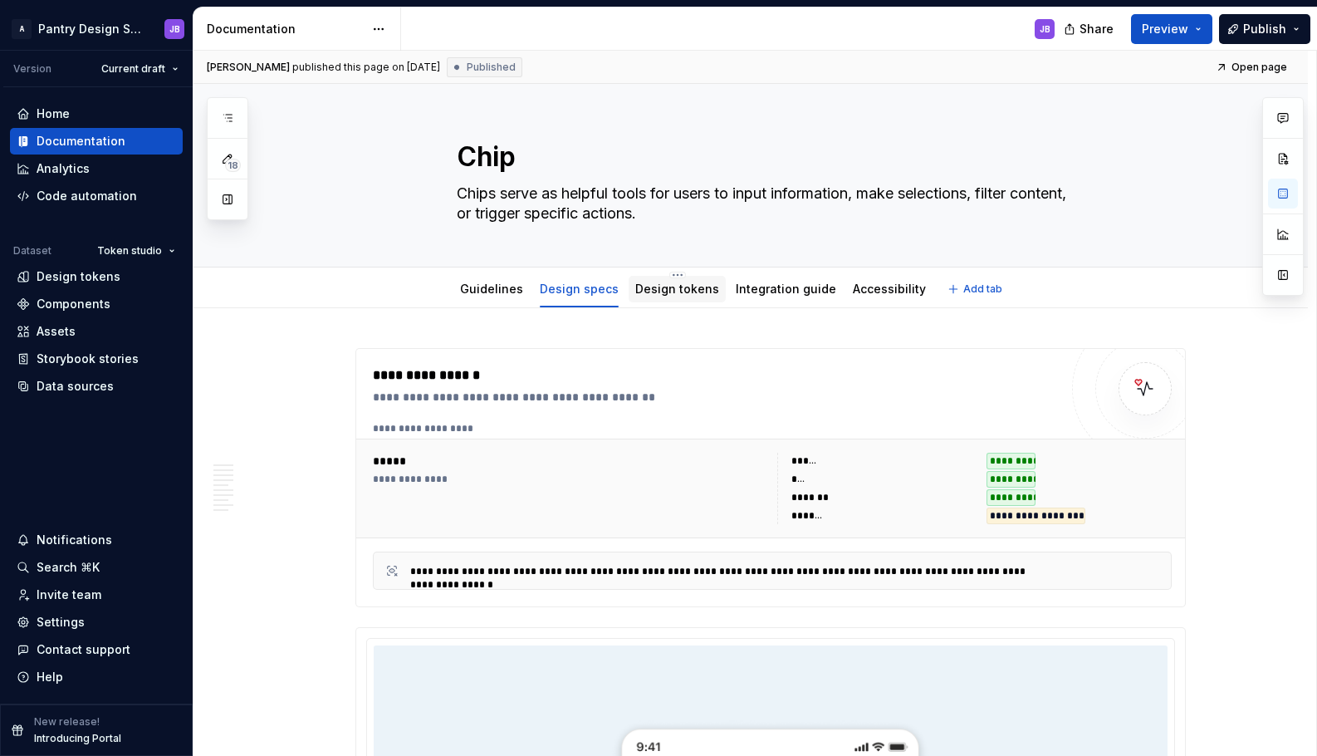
click at [663, 292] on link "Design tokens" at bounding box center [677, 289] width 84 height 14
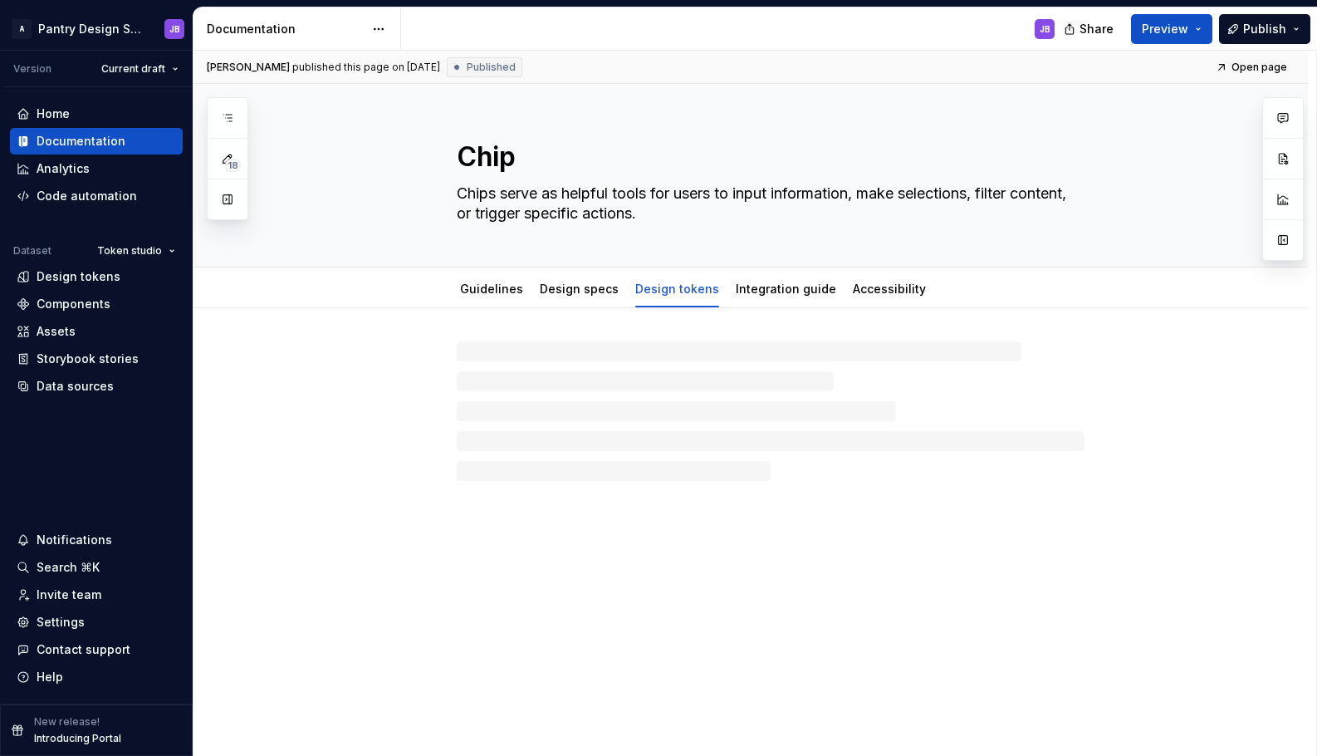
type textarea "*"
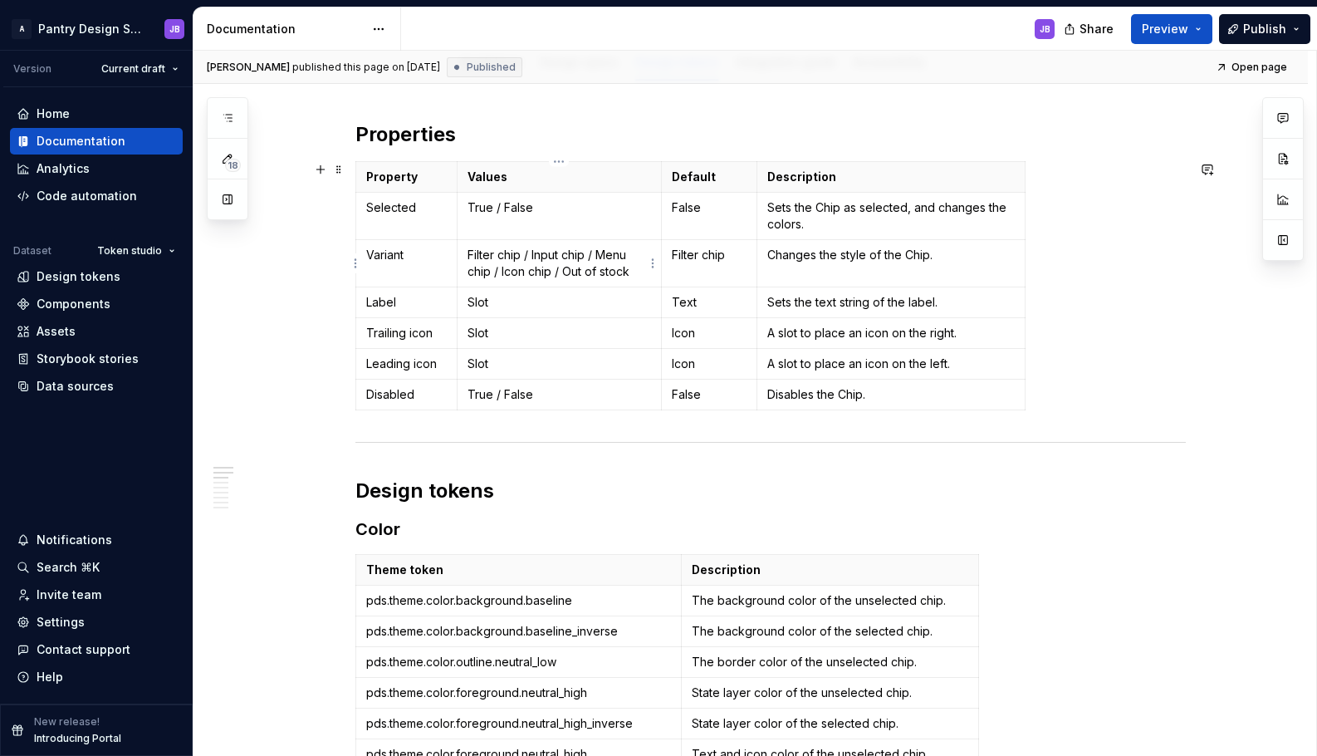
click at [630, 275] on p "Filter chip / Input chip / Menu chip / Icon chip / Out of stock" at bounding box center [560, 263] width 184 height 33
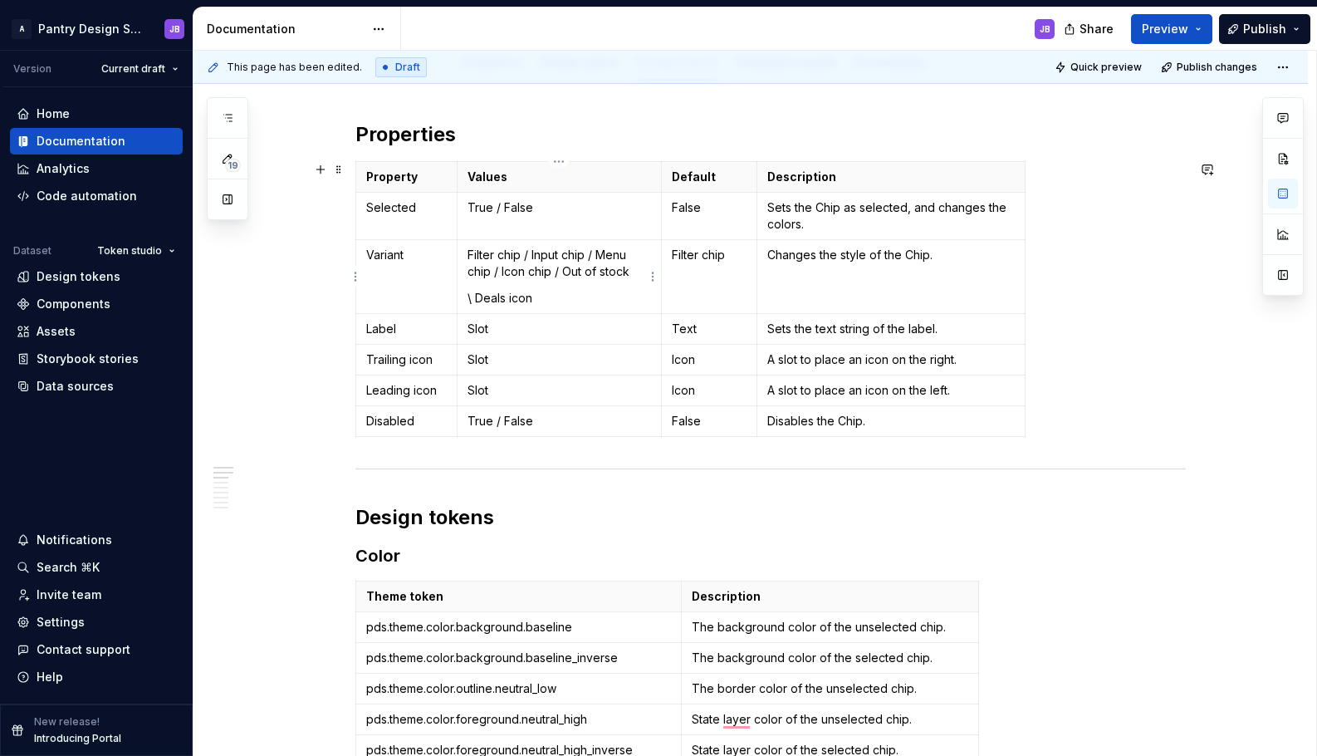
click at [475, 301] on p "\ Deals icon" at bounding box center [560, 298] width 184 height 17
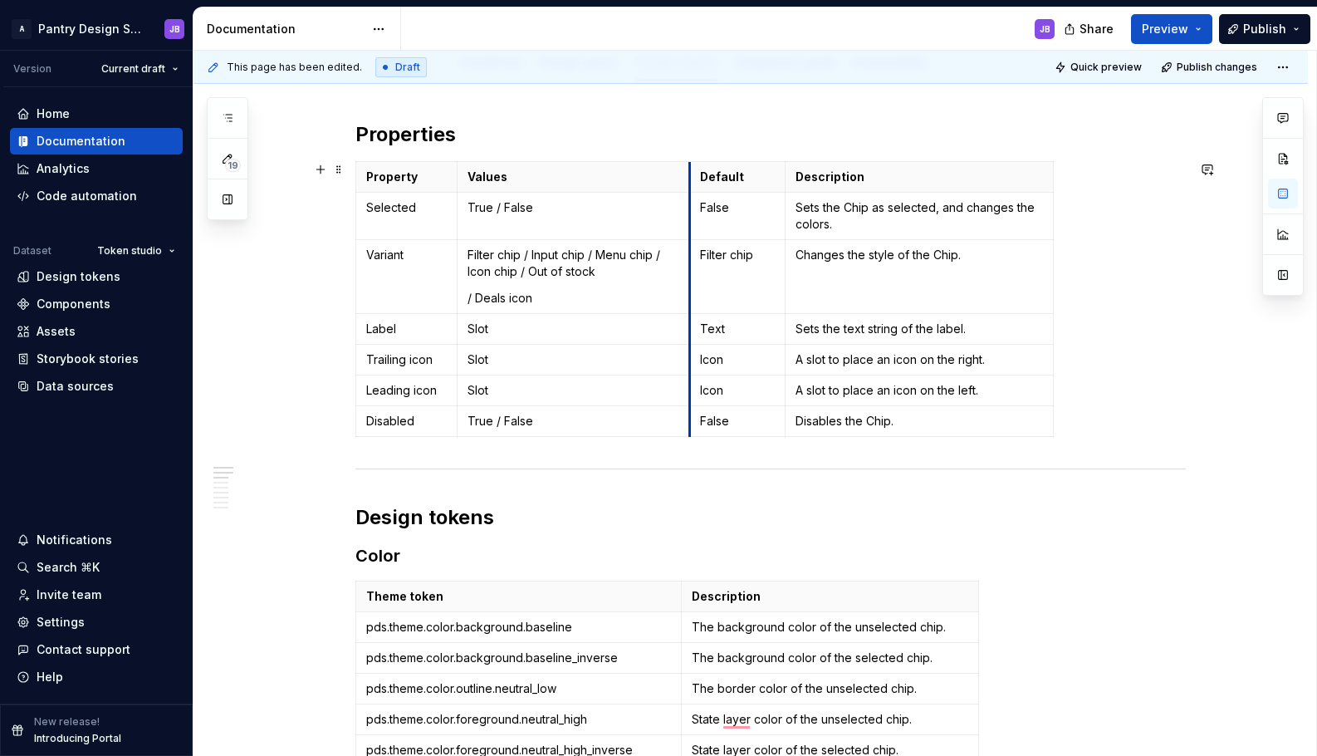
drag, startPoint x: 660, startPoint y: 171, endPoint x: 689, endPoint y: 175, distance: 28.5
click at [469, 297] on p "/ Deals icon" at bounding box center [574, 298] width 212 height 17
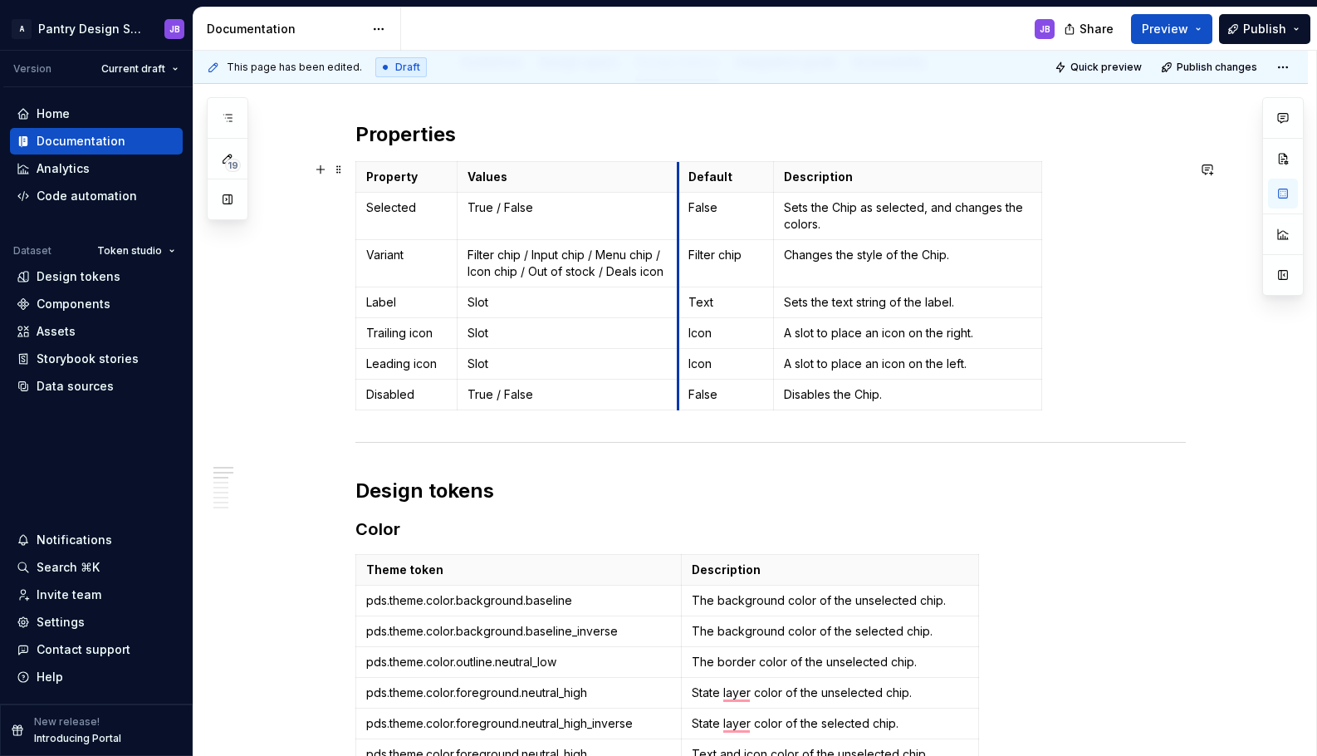
drag, startPoint x: 689, startPoint y: 170, endPoint x: 678, endPoint y: 172, distance: 11.7
click at [678, 172] on th "Default" at bounding box center [726, 177] width 96 height 31
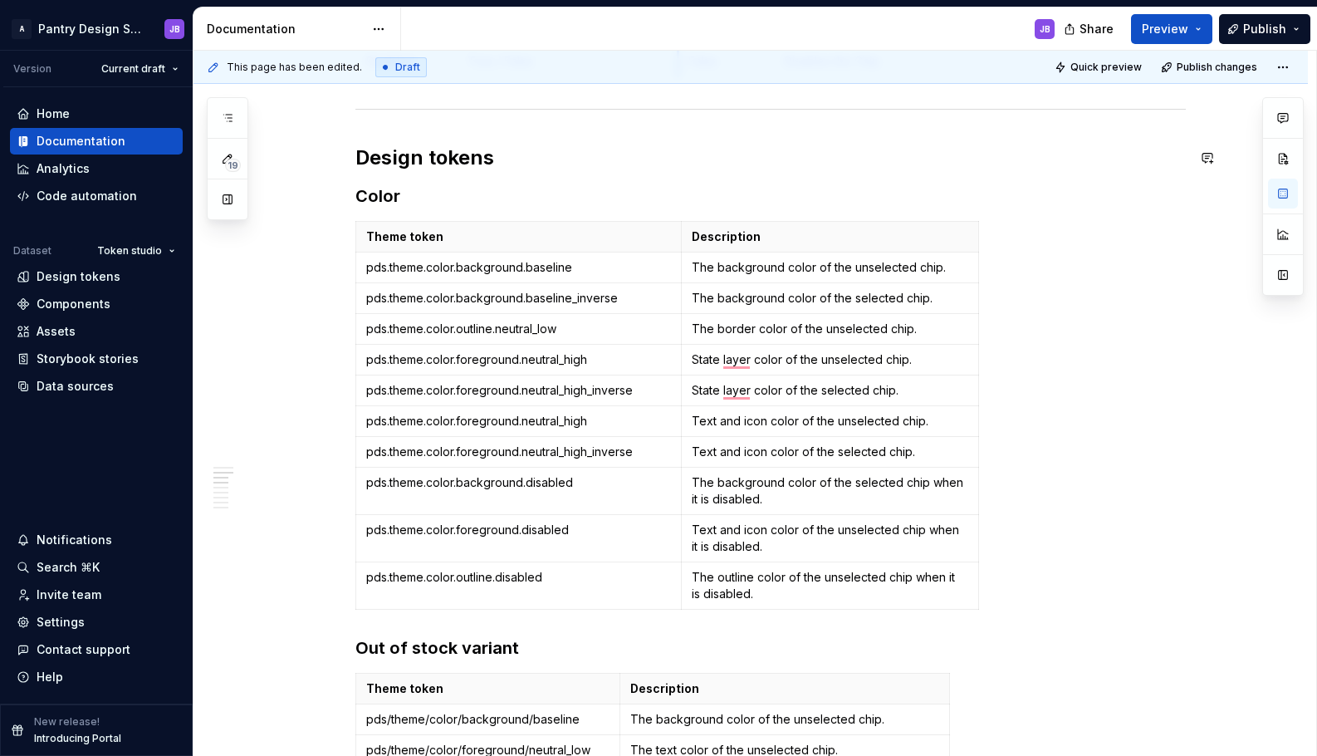
scroll to position [564, 0]
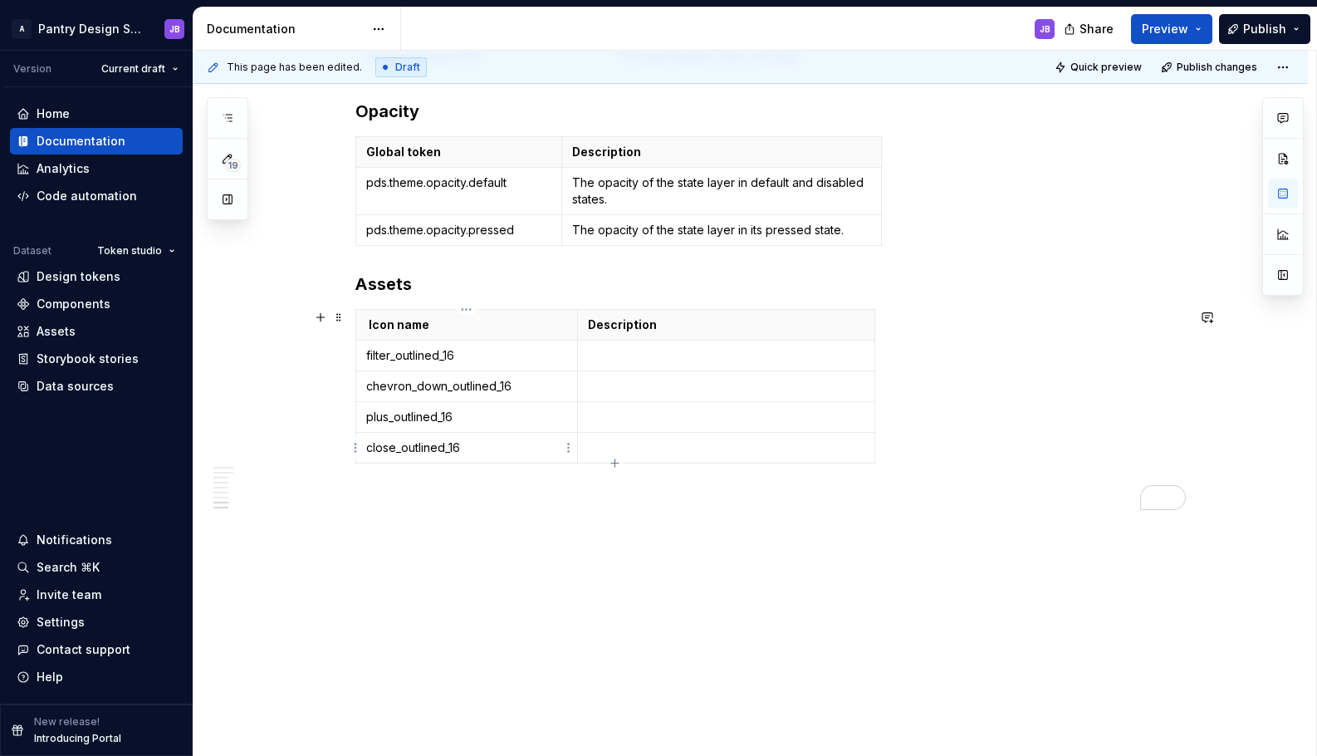
click at [476, 452] on p "close_outlined_16" at bounding box center [466, 447] width 201 height 17
click at [616, 465] on icon "button" at bounding box center [615, 463] width 13 height 13
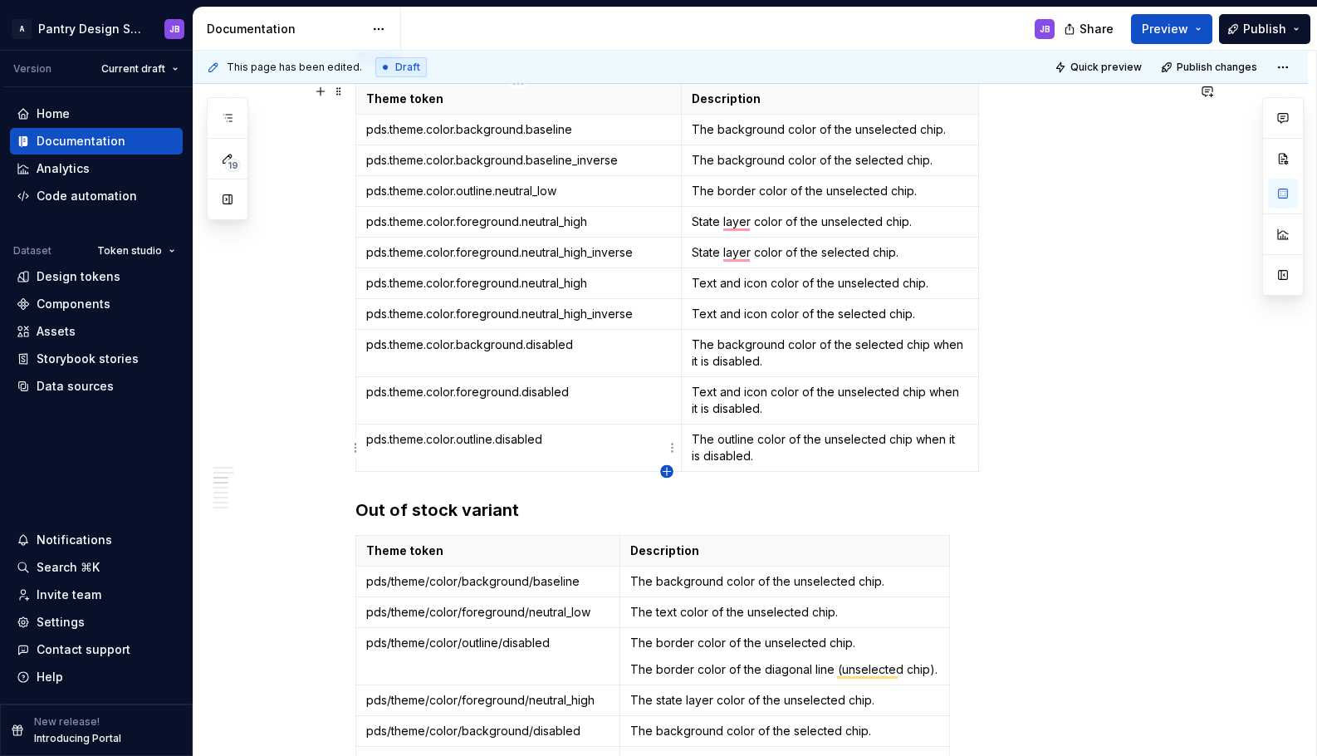
click at [668, 469] on icon "button" at bounding box center [666, 471] width 13 height 13
click at [664, 469] on icon "button" at bounding box center [666, 471] width 13 height 13
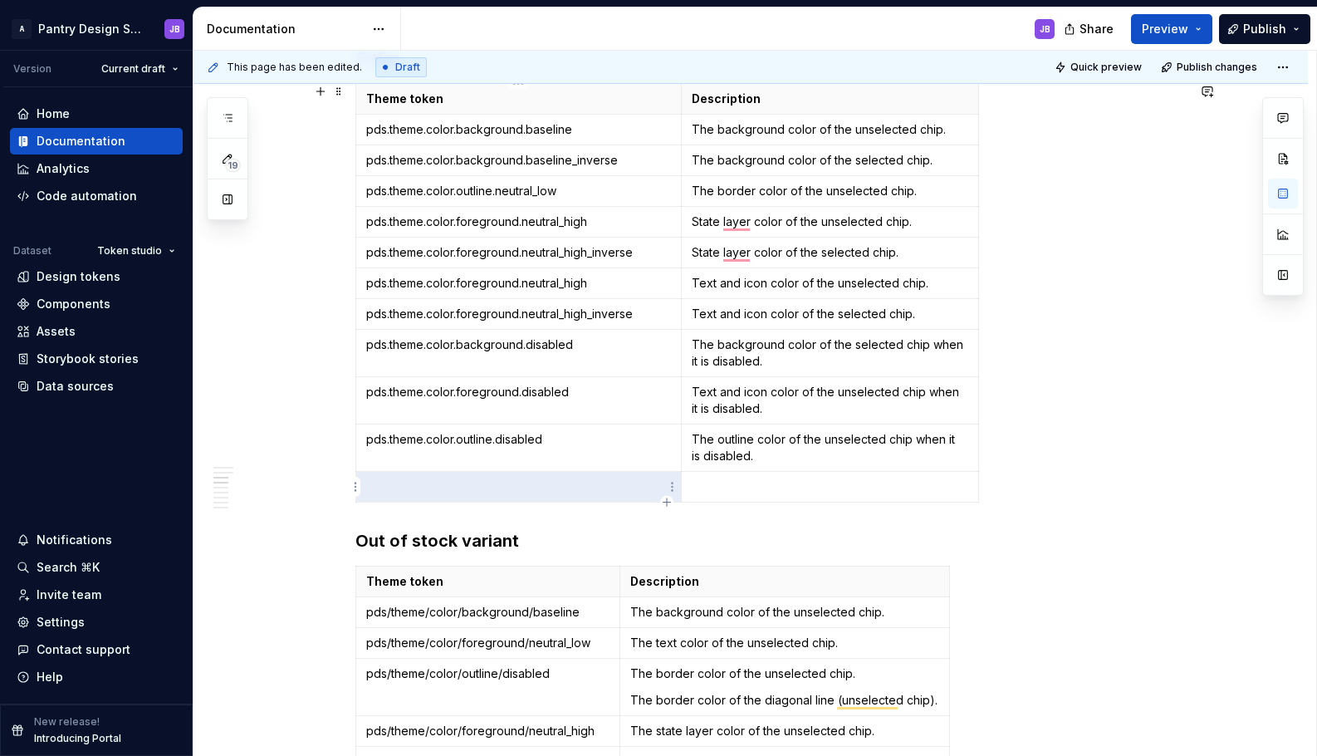
click at [398, 488] on p "To enrich screen reader interactions, please activate Accessibility in Grammarl…" at bounding box center [518, 486] width 305 height 17
click at [398, 488] on strong "pds/global/color/general/sunshine/50" at bounding box center [478, 486] width 225 height 14
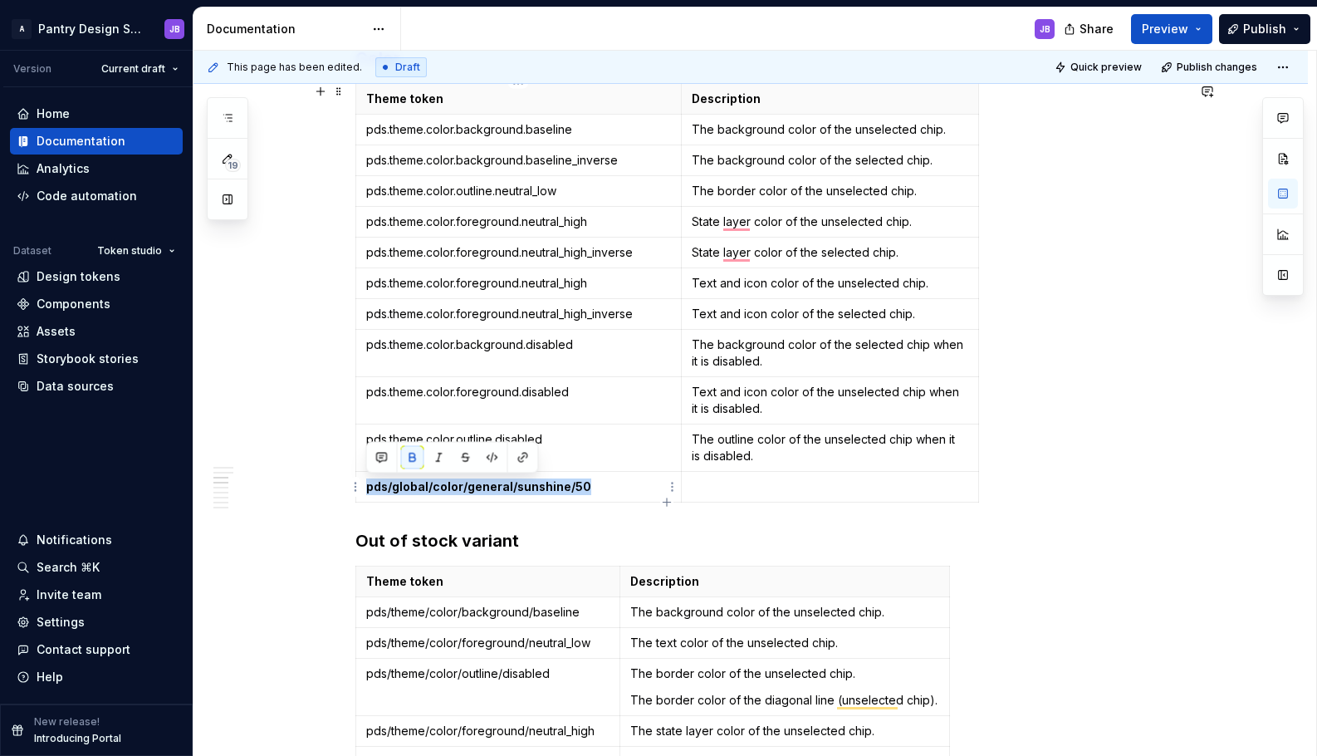
drag, startPoint x: 368, startPoint y: 488, endPoint x: 591, endPoint y: 492, distance: 223.5
click at [591, 492] on p "pds/global/color/general/sunshine/50" at bounding box center [518, 486] width 305 height 17
click at [414, 462] on button "button" at bounding box center [412, 457] width 23 height 23
click at [724, 493] on p "To enrich screen reader interactions, please activate Accessibility in Grammarl…" at bounding box center [830, 486] width 277 height 17
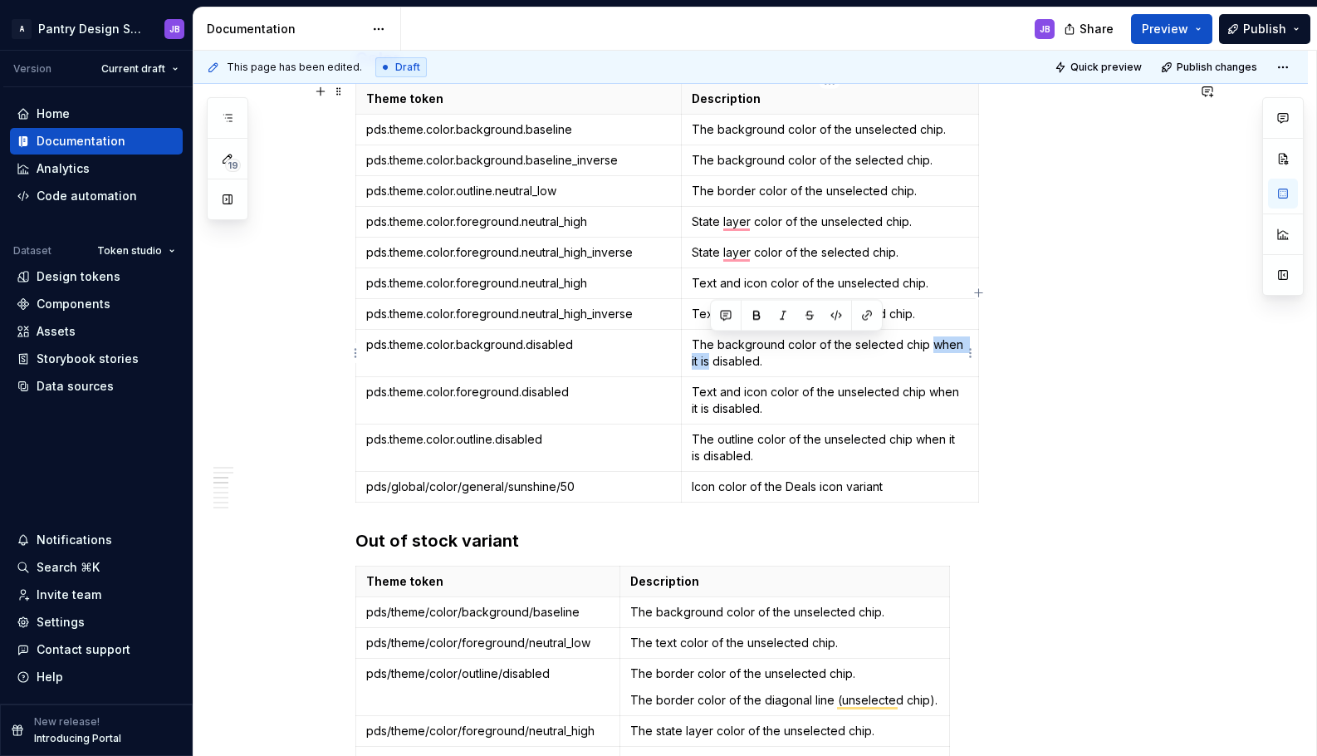
drag, startPoint x: 928, startPoint y: 345, endPoint x: 709, endPoint y: 365, distance: 219.3
click at [709, 365] on p "The background color of the selected chip when it is disabled." at bounding box center [830, 352] width 277 height 33
copy p "when it is"
click at [889, 487] on p "Icon color of the Deals icon variant" at bounding box center [830, 486] width 277 height 17
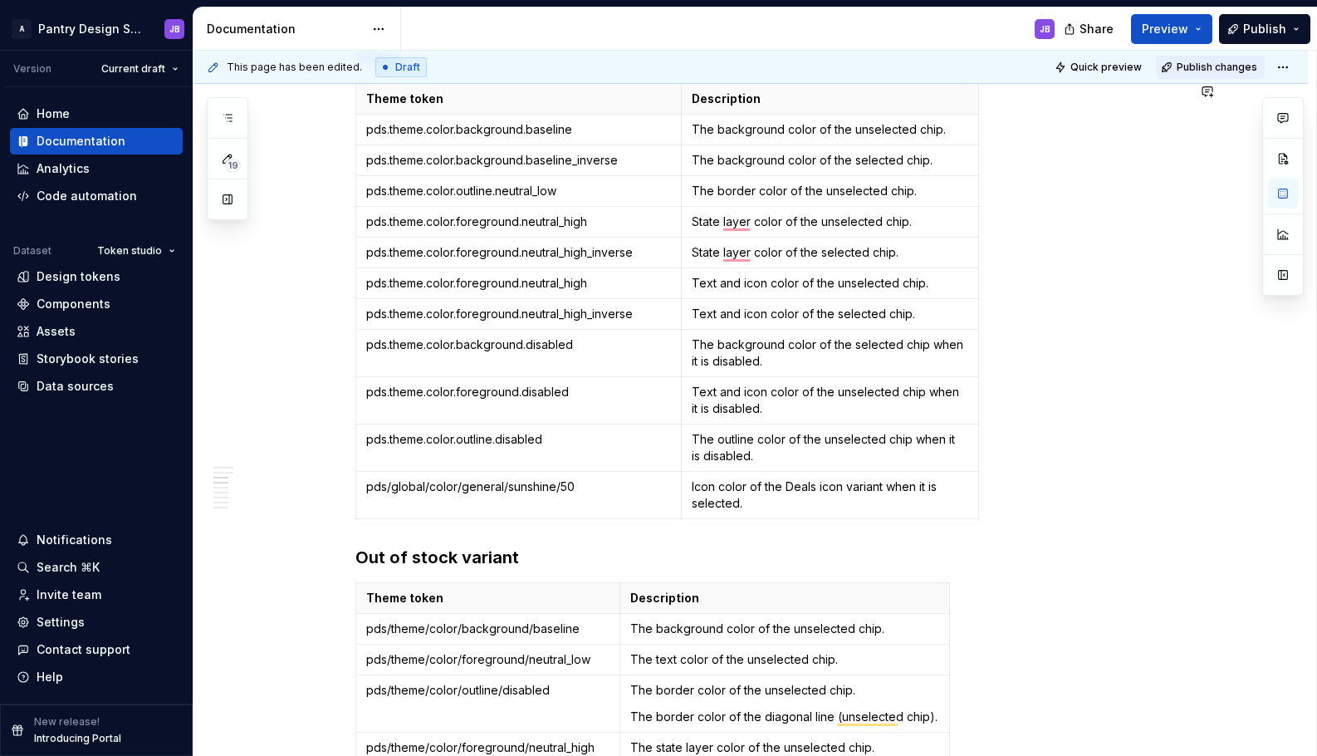
click at [1203, 63] on span "Publish changes" at bounding box center [1217, 67] width 81 height 13
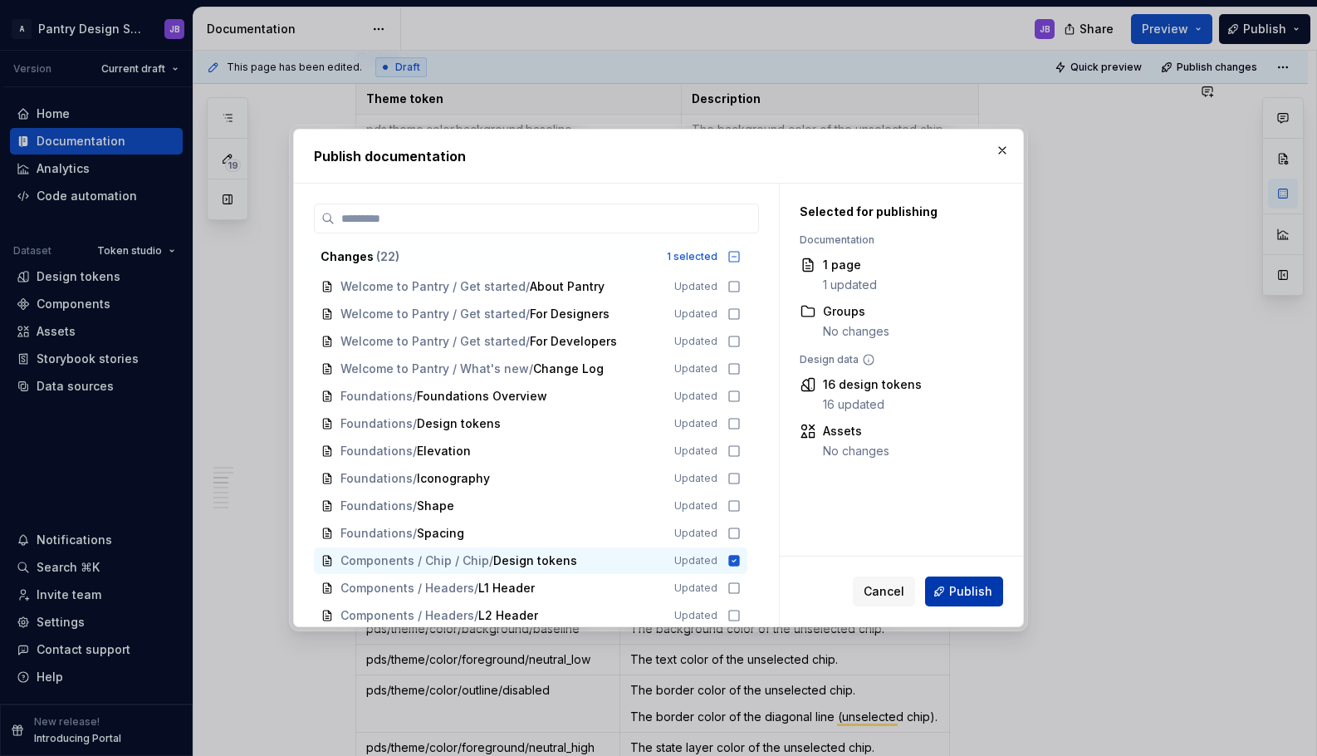
click at [962, 591] on span "Publish" at bounding box center [970, 591] width 43 height 17
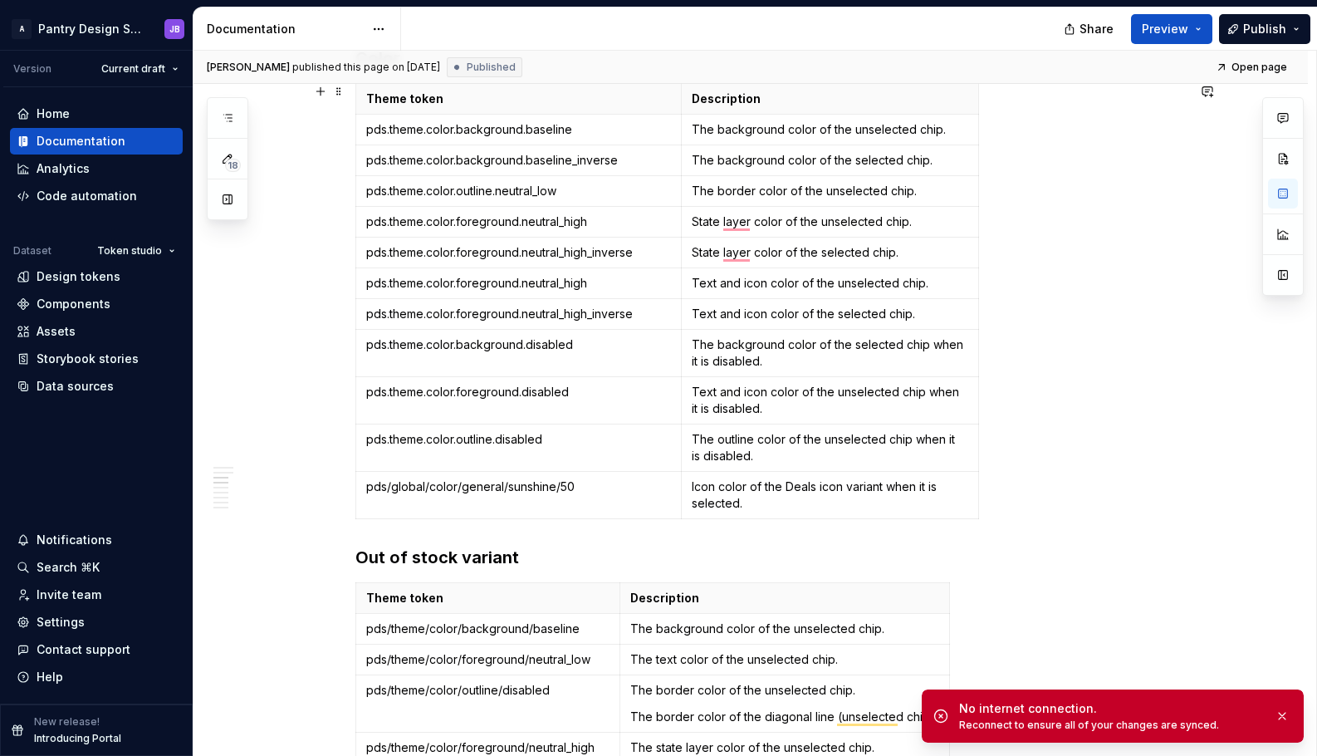
type textarea "*"
